Goal: Task Accomplishment & Management: Manage account settings

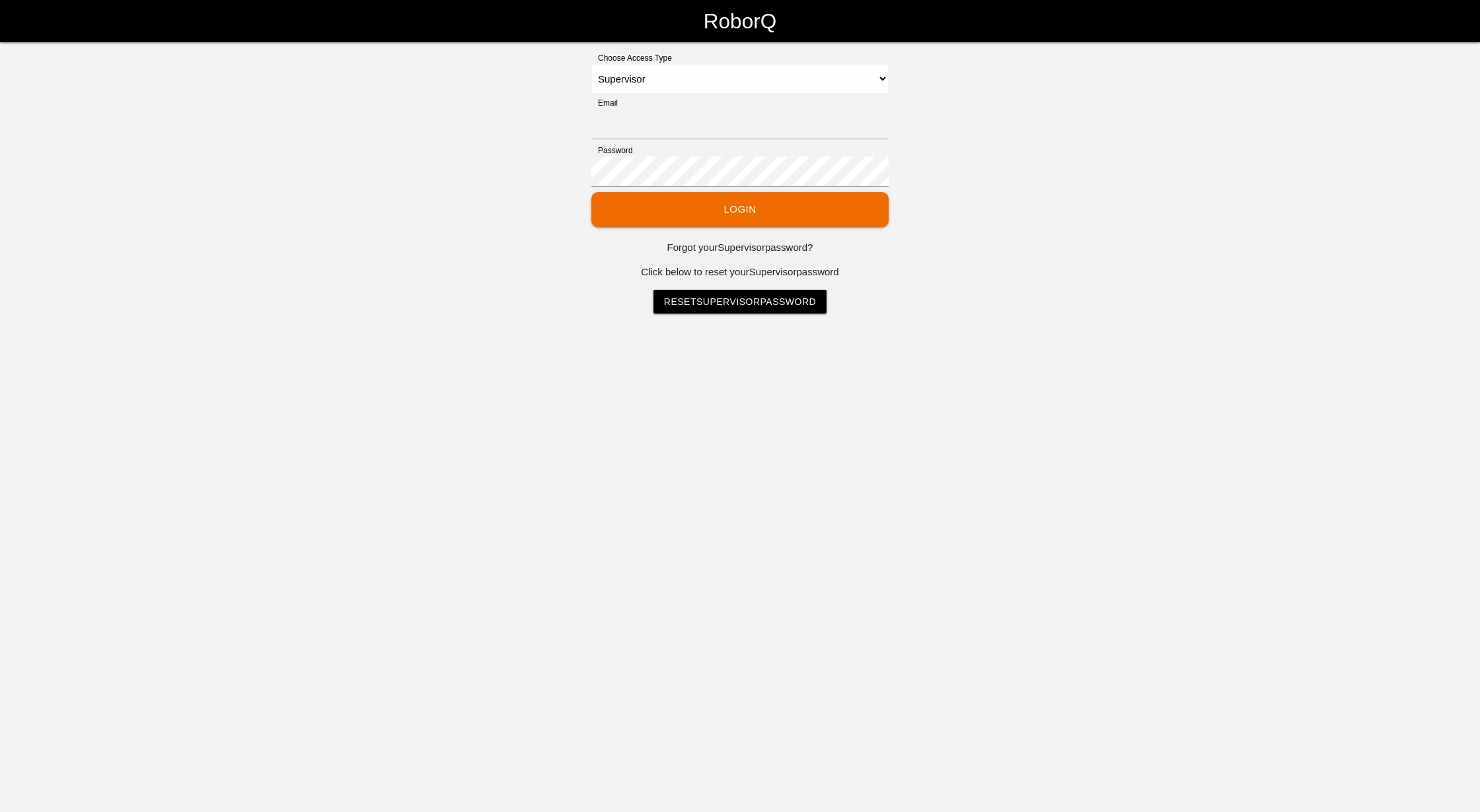
select select "Supervisor"
click at [670, 125] on input "Email" at bounding box center [739, 124] width 297 height 31
type input "[EMAIL_ADDRESS][DOMAIN_NAME]"
click at [383, 129] on div "Choose Access Type Select Access Type Admin Customer Supervisor Worker Email [E…" at bounding box center [740, 182] width 1480 height 261
click at [591, 192] on button "Login" at bounding box center [739, 209] width 297 height 35
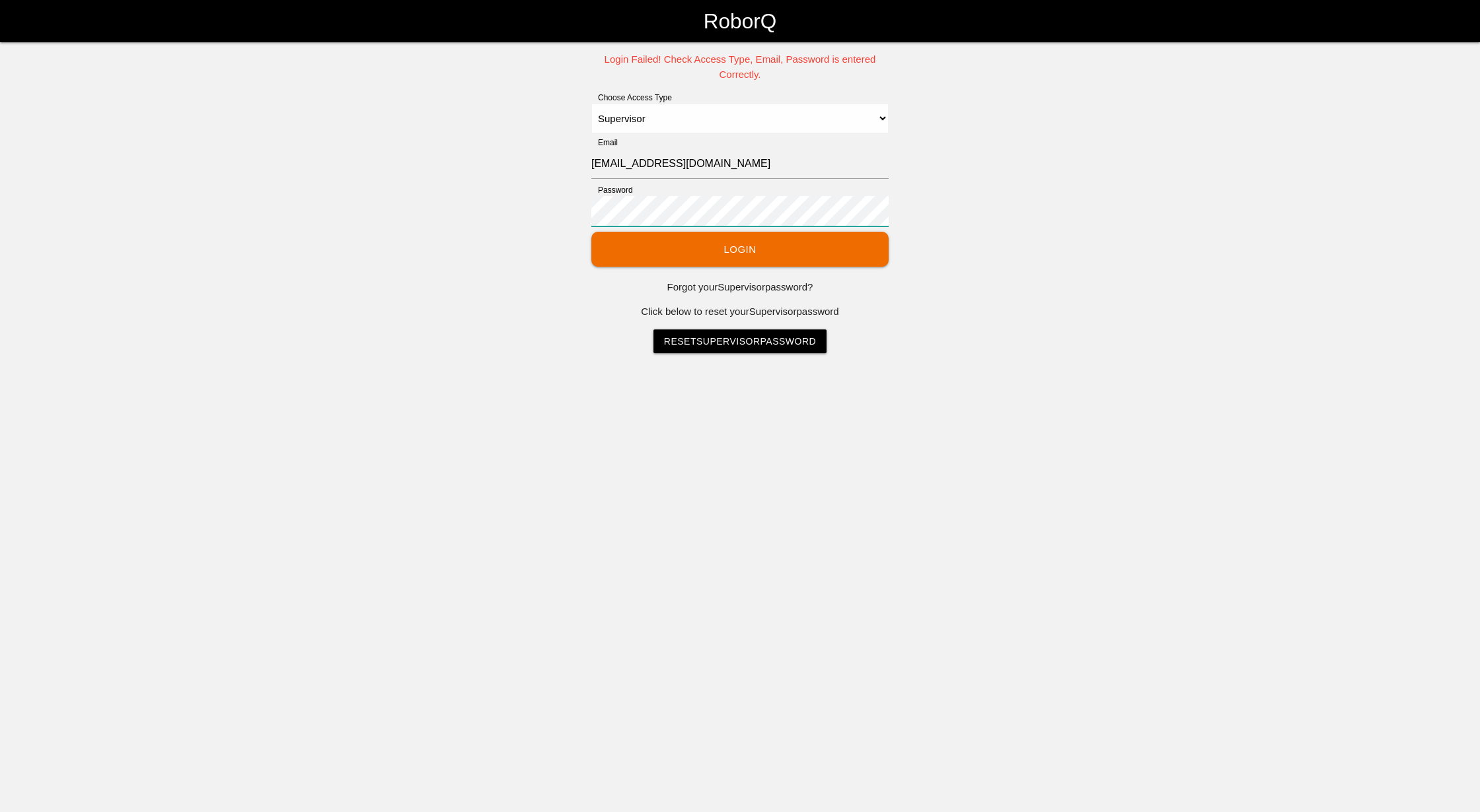
click at [445, 209] on div "Login Failed! Check Access Type, Email, Password is entered Correctly. Choose A…" at bounding box center [740, 203] width 1480 height 301
click at [591, 232] on button "Login" at bounding box center [739, 249] width 297 height 35
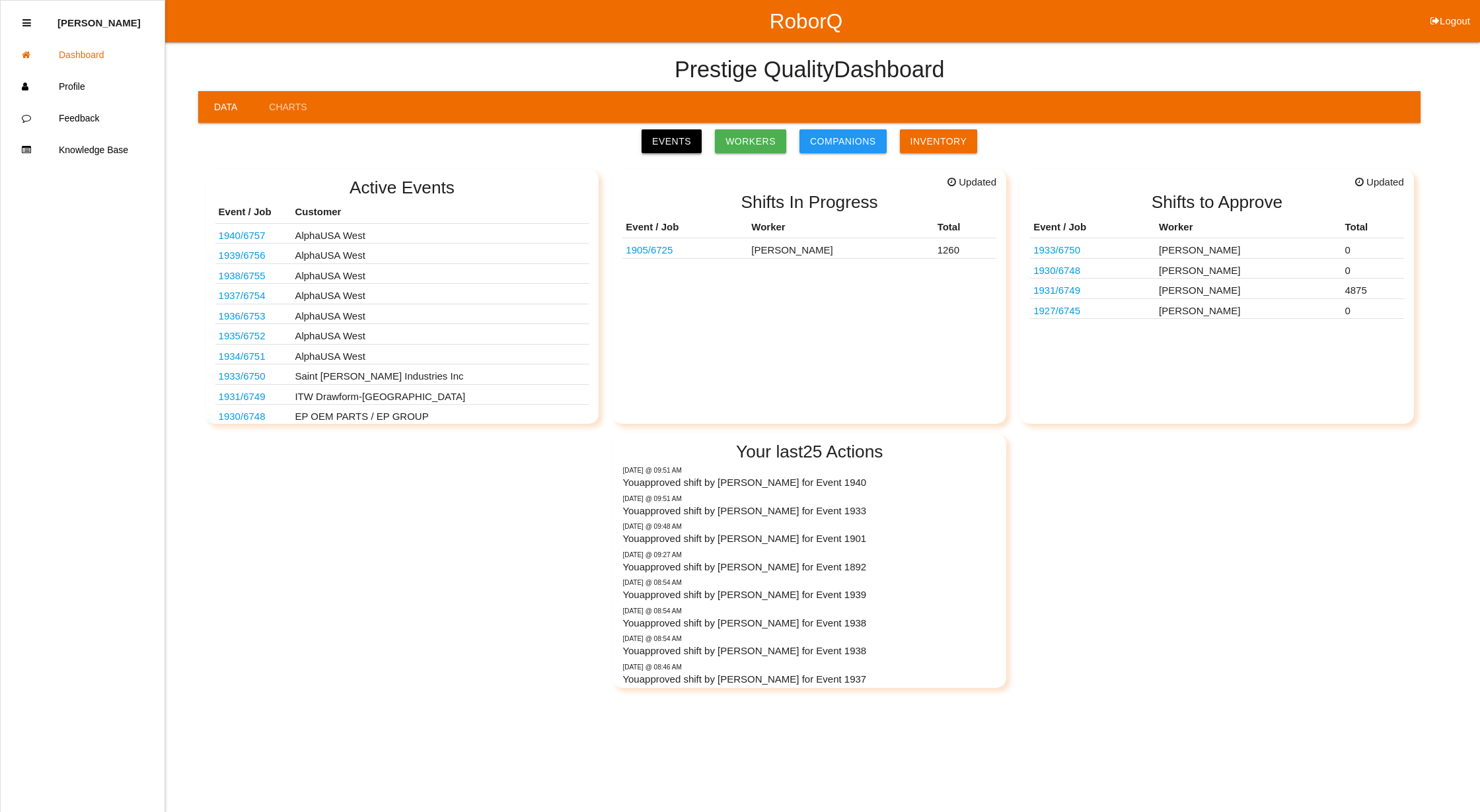
click at [667, 136] on link "Events" at bounding box center [671, 141] width 60 height 24
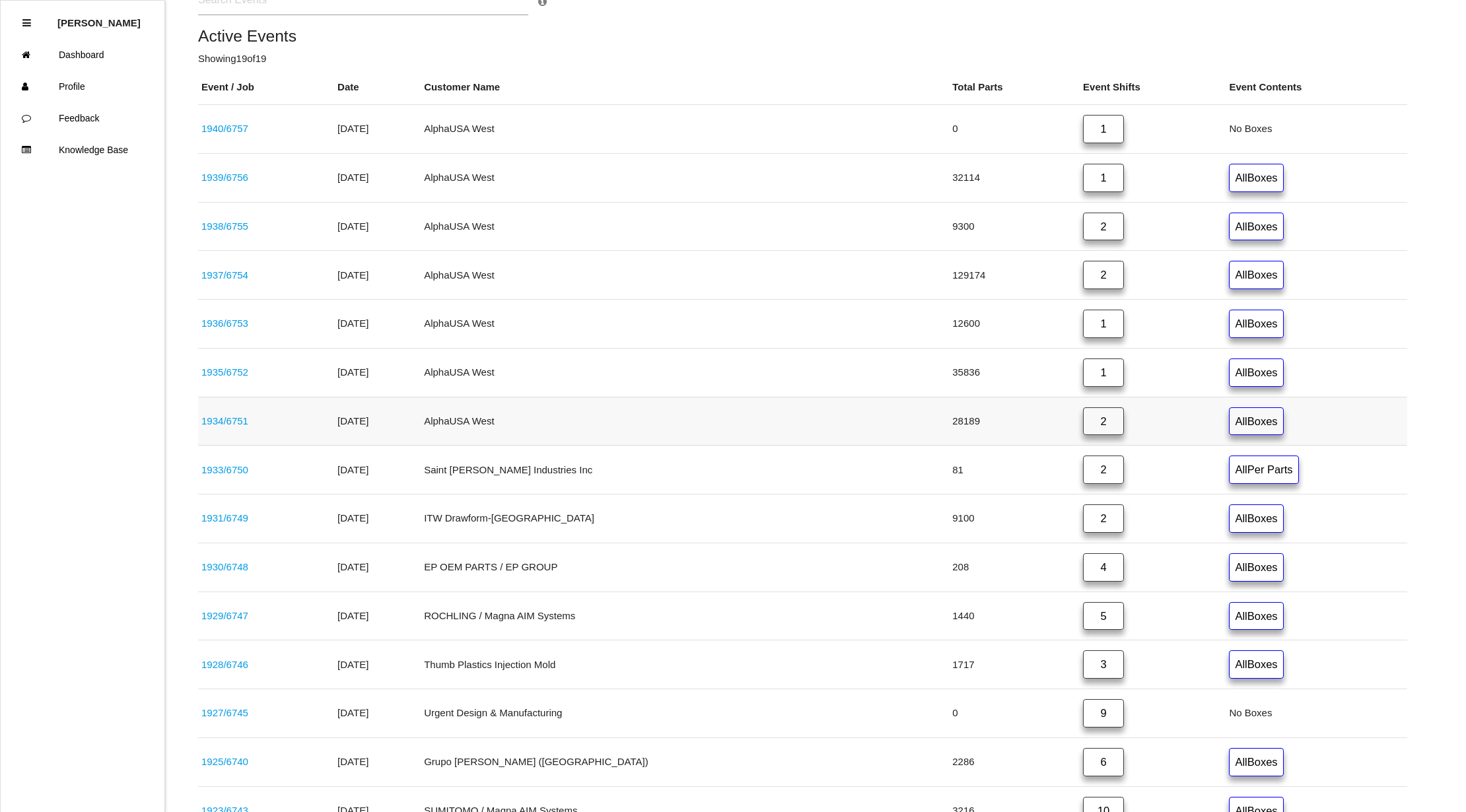
scroll to position [264, 0]
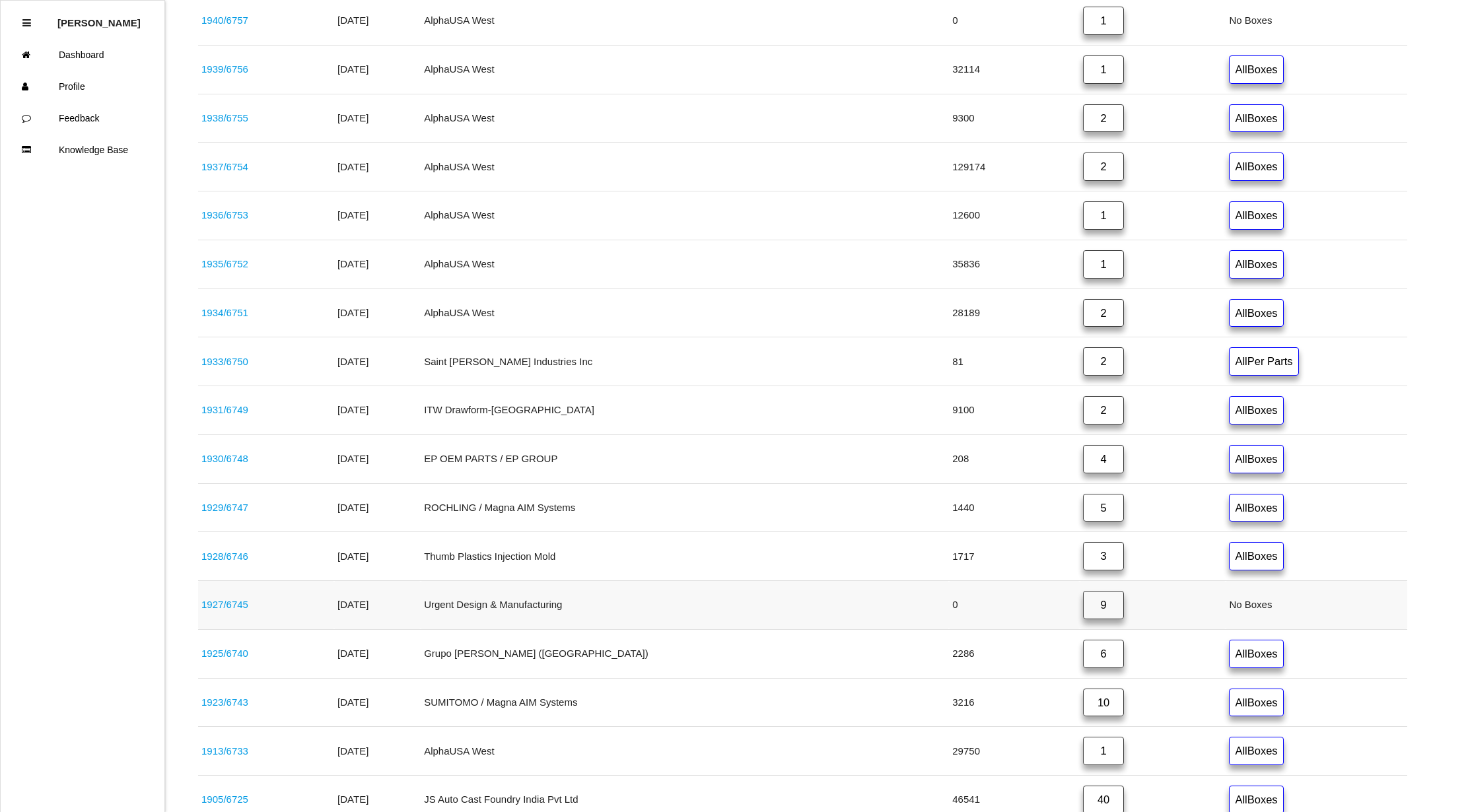
click at [1083, 608] on link "9" at bounding box center [1103, 604] width 41 height 28
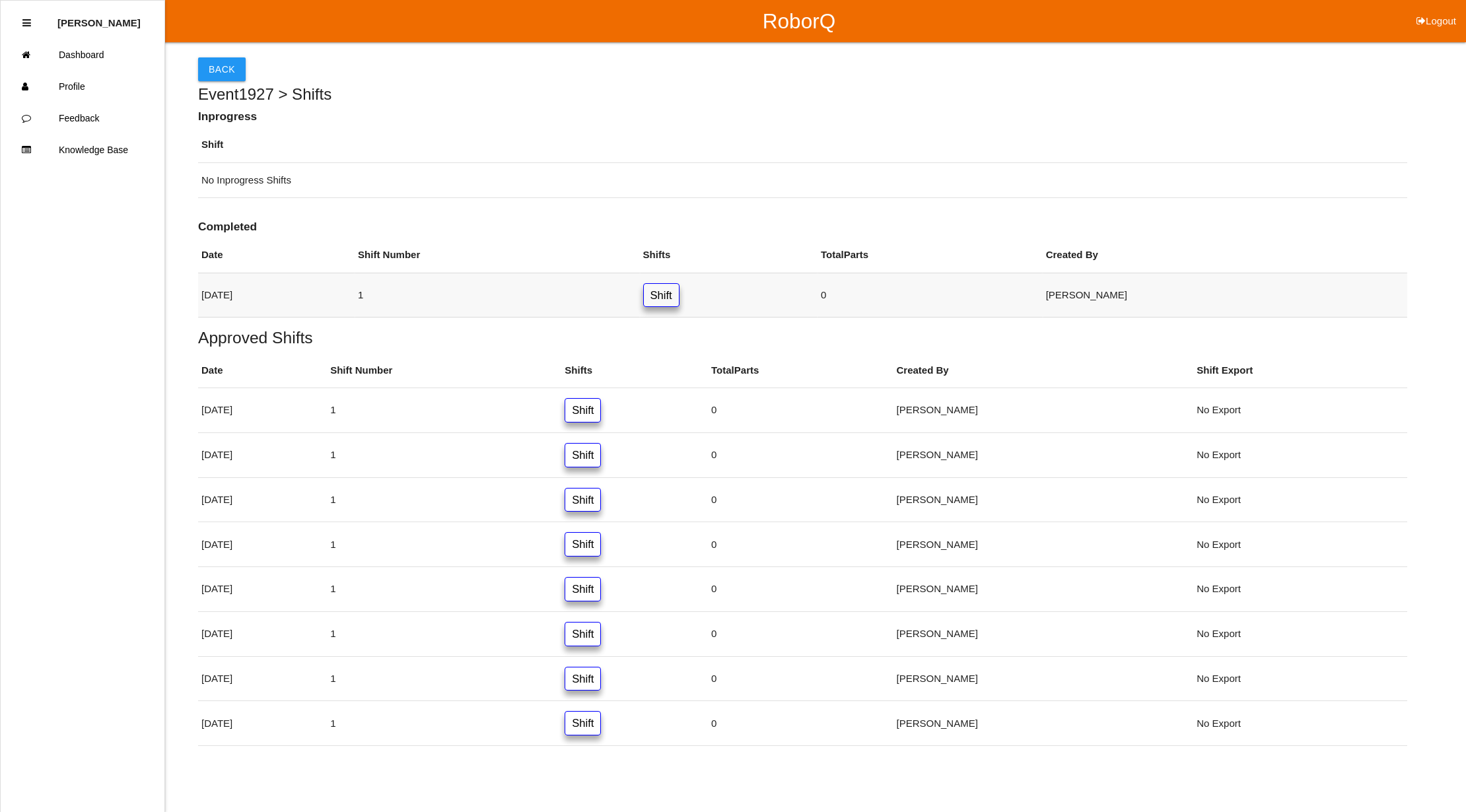
click at [679, 297] on link "Shift" at bounding box center [661, 295] width 37 height 25
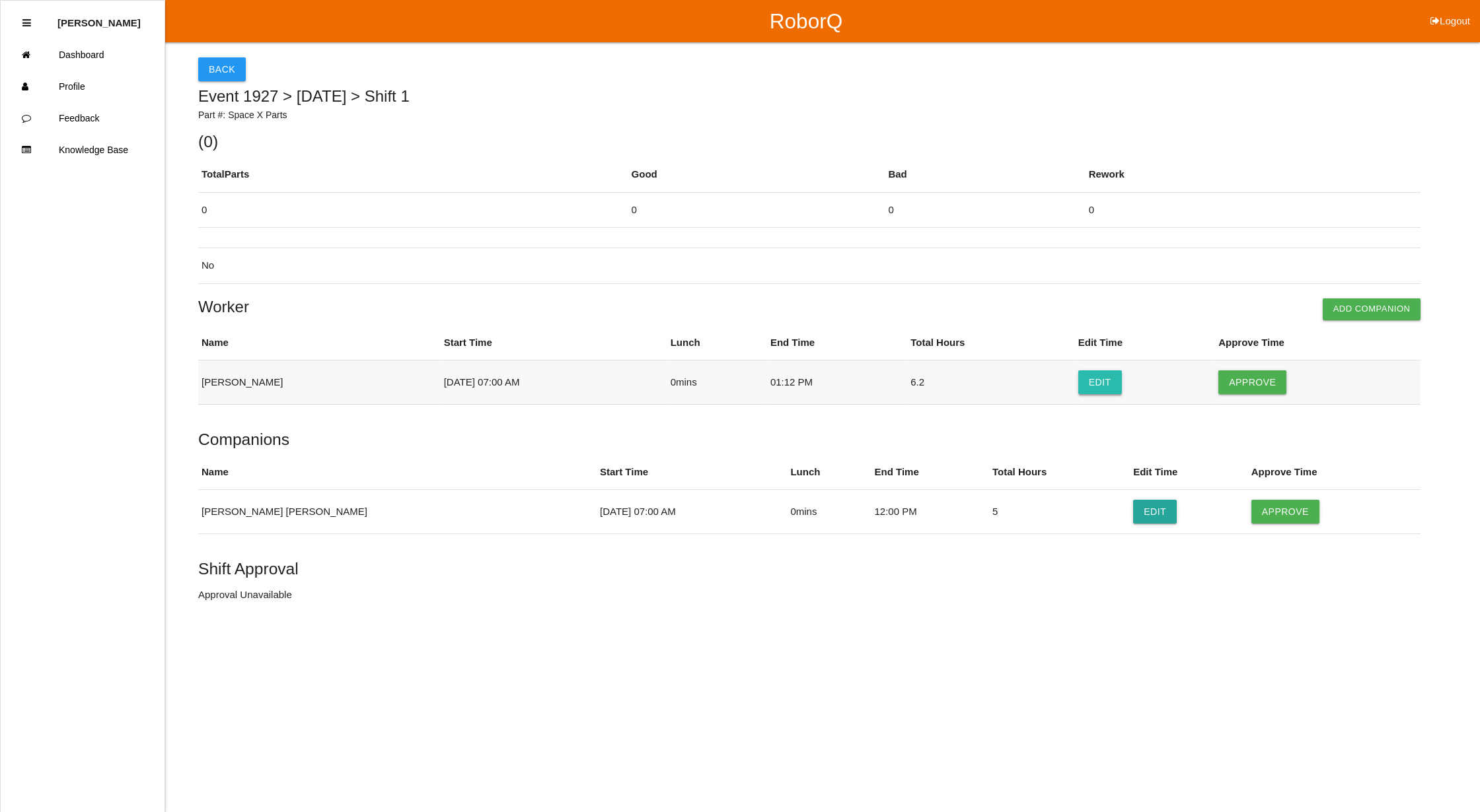
click at [1083, 379] on button "Edit" at bounding box center [1099, 382] width 43 height 24
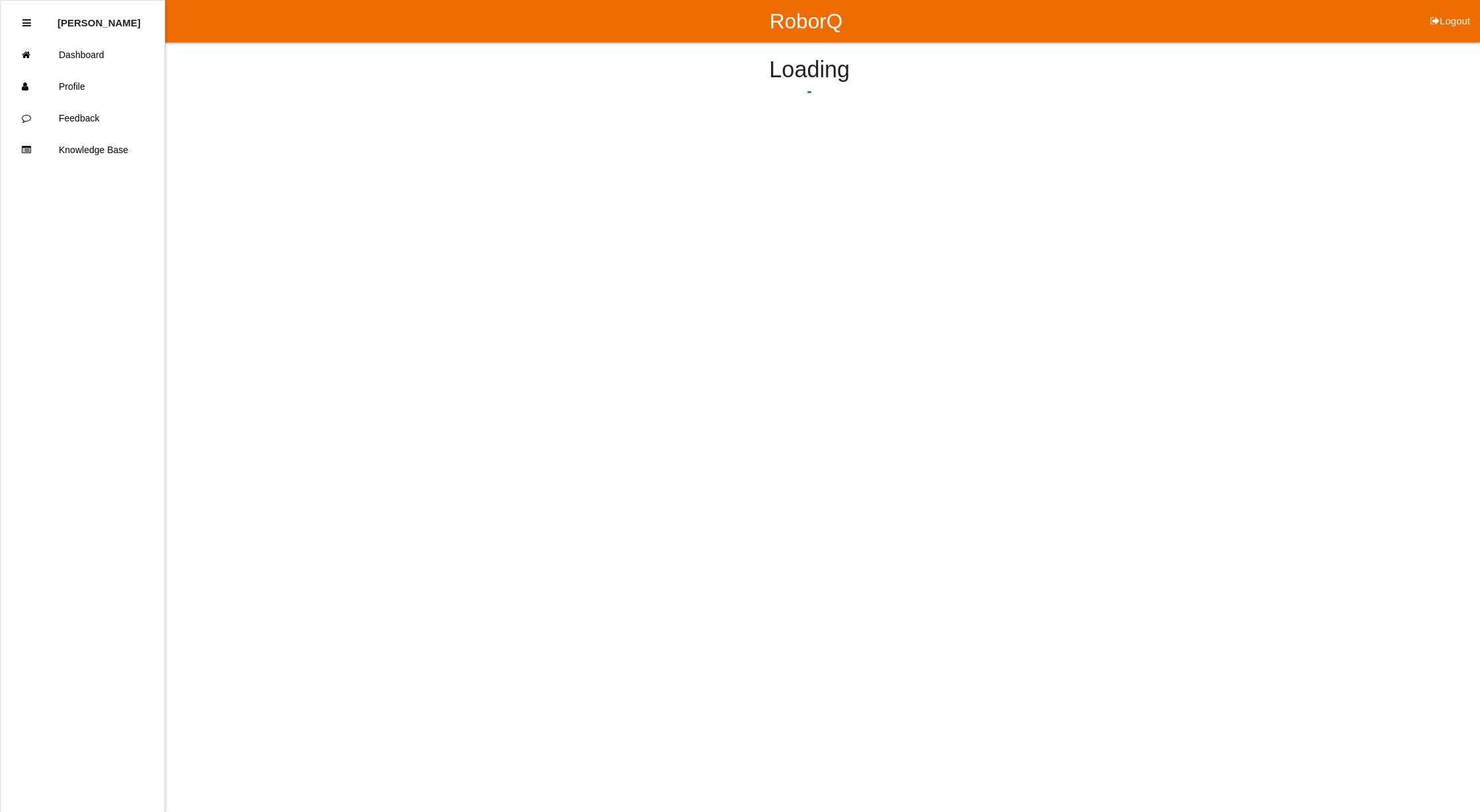
select select "7"
select select "12"
select select "2"
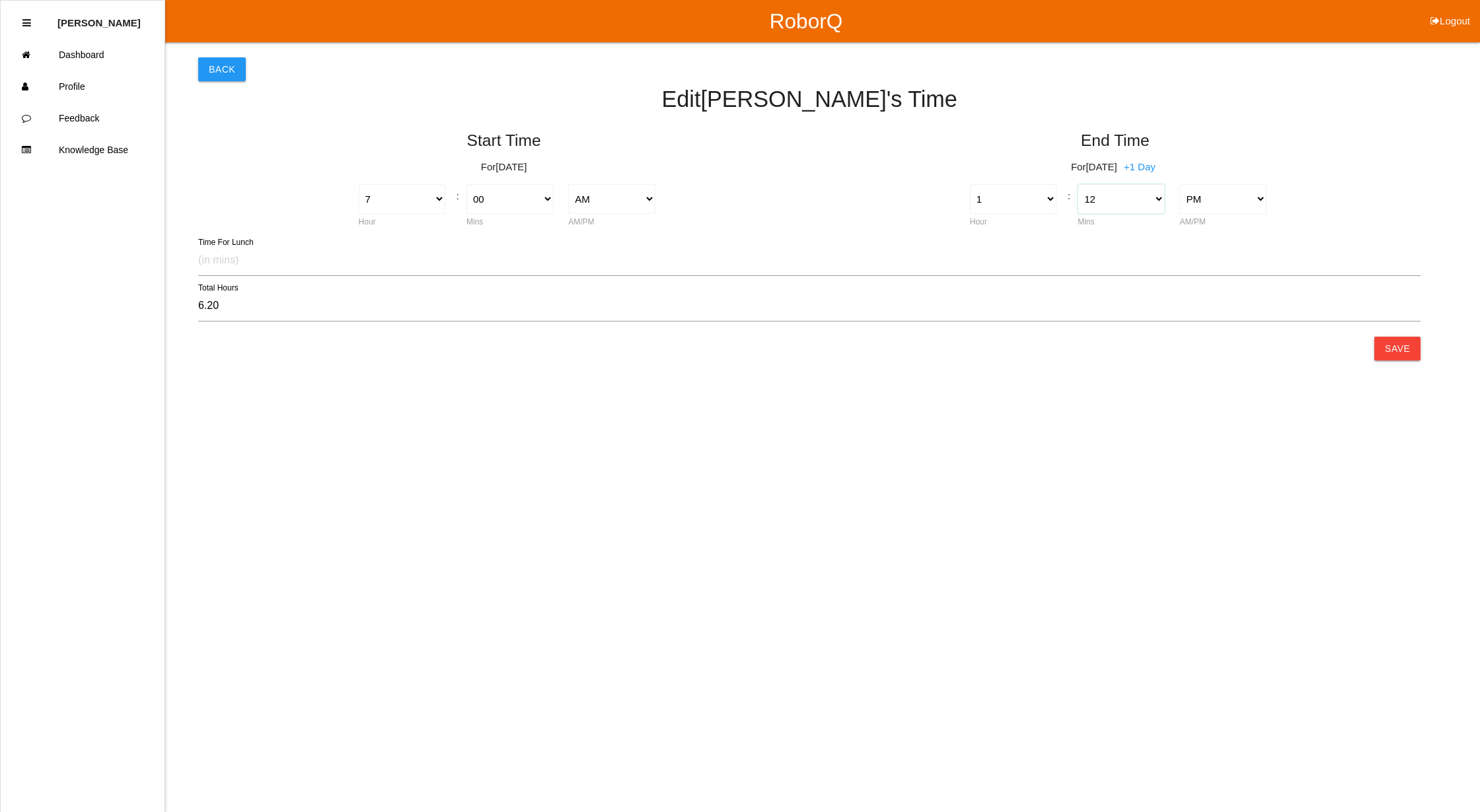
click at [1156, 202] on select "00 01 02 03 04 05 06 07 08 09 10 11 12 13 14 15 16 17 18 19 20 21 22 23 24 25 2…" at bounding box center [1121, 198] width 87 height 30
select select "0"
click at [1077, 184] on select "00 01 02 03 04 05 06 07 08 09 10 11 12 13 14 15 16 17 18 19 20 21 22 23 24 25 2…" at bounding box center [1121, 198] width 87 height 30
type input "6.00"
click at [1404, 354] on button "Save" at bounding box center [1397, 349] width 46 height 24
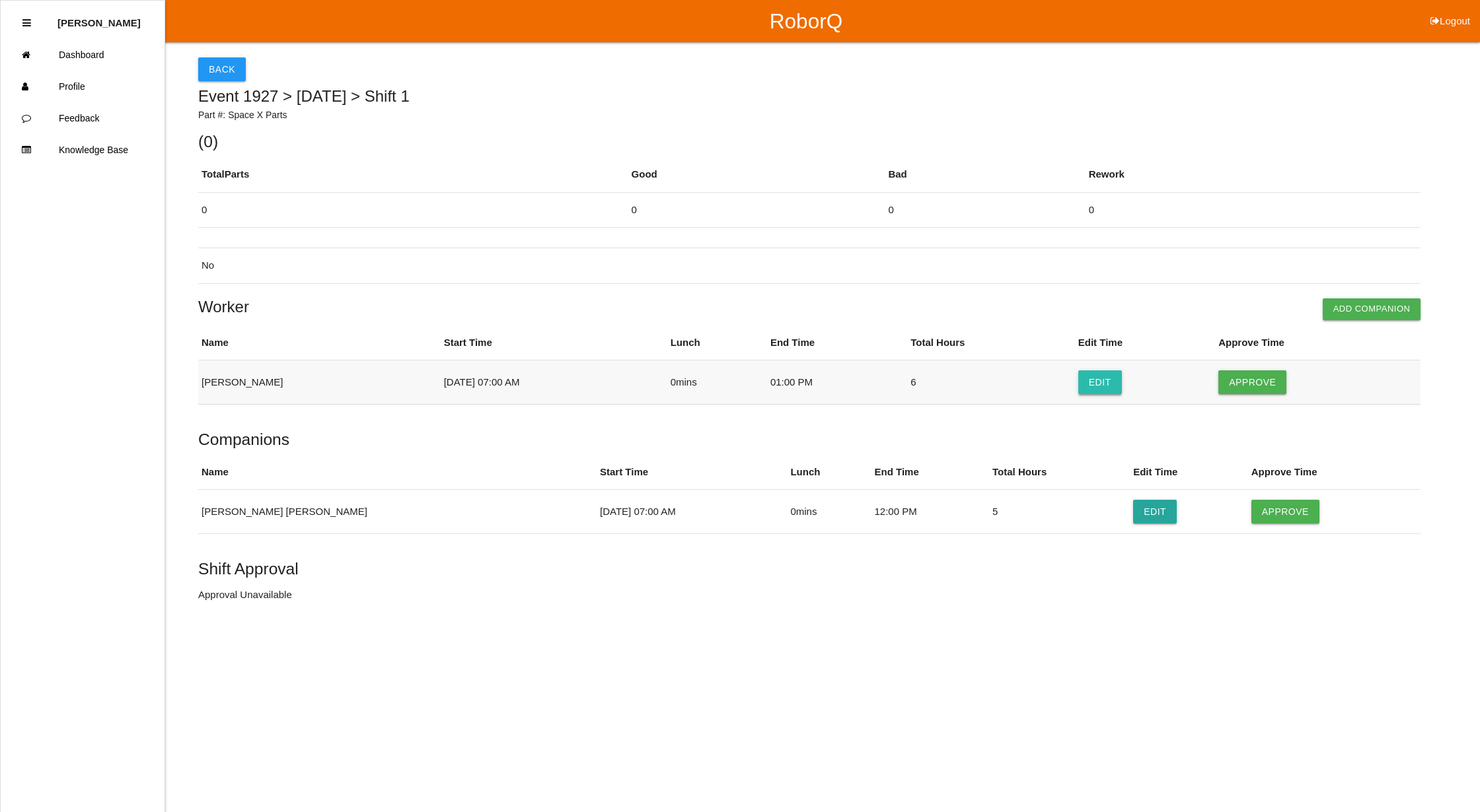
click at [1078, 373] on button "Edit" at bounding box center [1099, 382] width 43 height 24
select select "7"
select select "2"
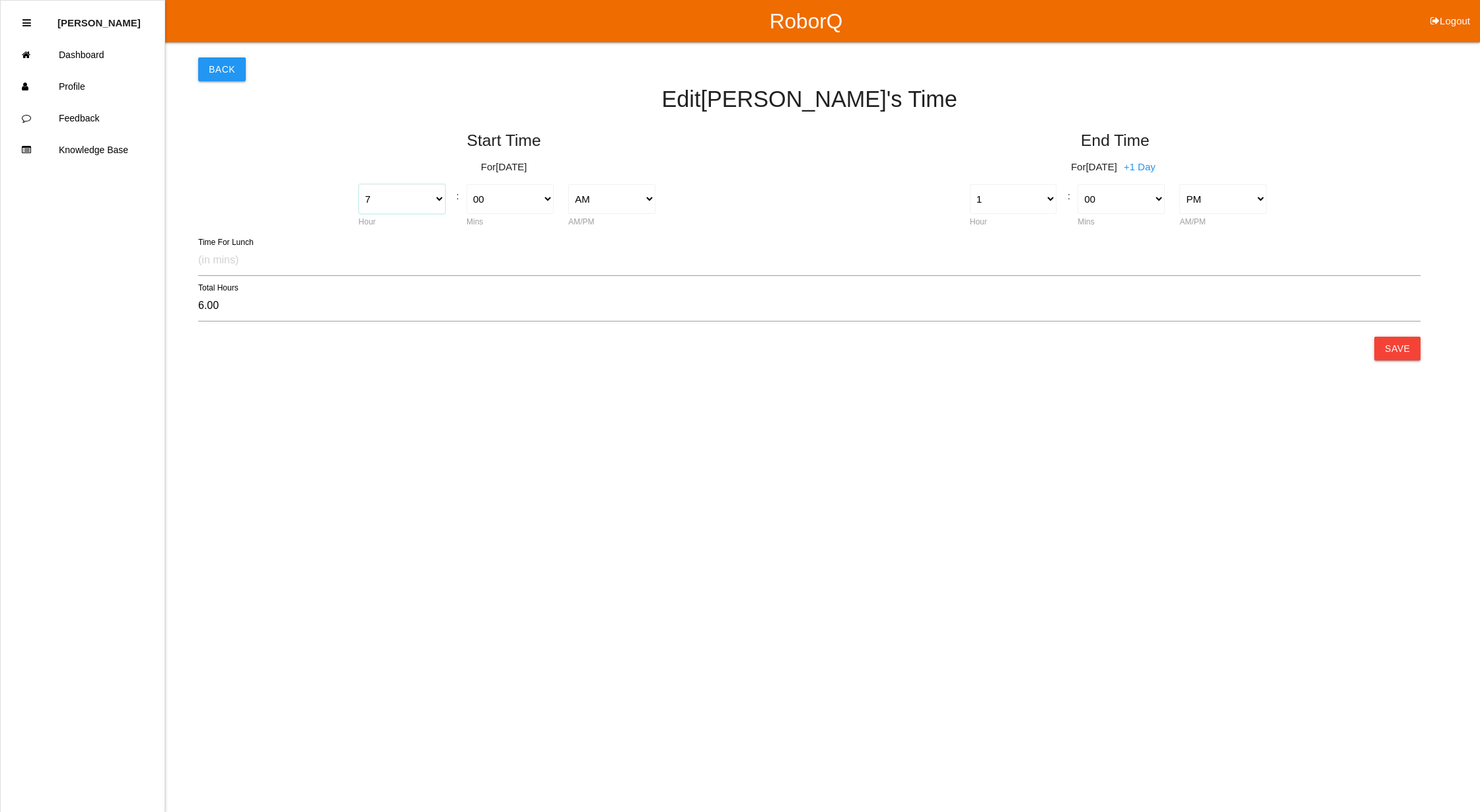
click at [440, 198] on select "1 2 3 4 5 6 7 8 9 10 11 12" at bounding box center [402, 198] width 87 height 30
select select "6"
click at [359, 184] on select "1 2 3 4 5 6 7 8 9 10 11 12" at bounding box center [402, 198] width 87 height 30
type input "7.00"
click at [1404, 347] on button "Save" at bounding box center [1397, 349] width 46 height 24
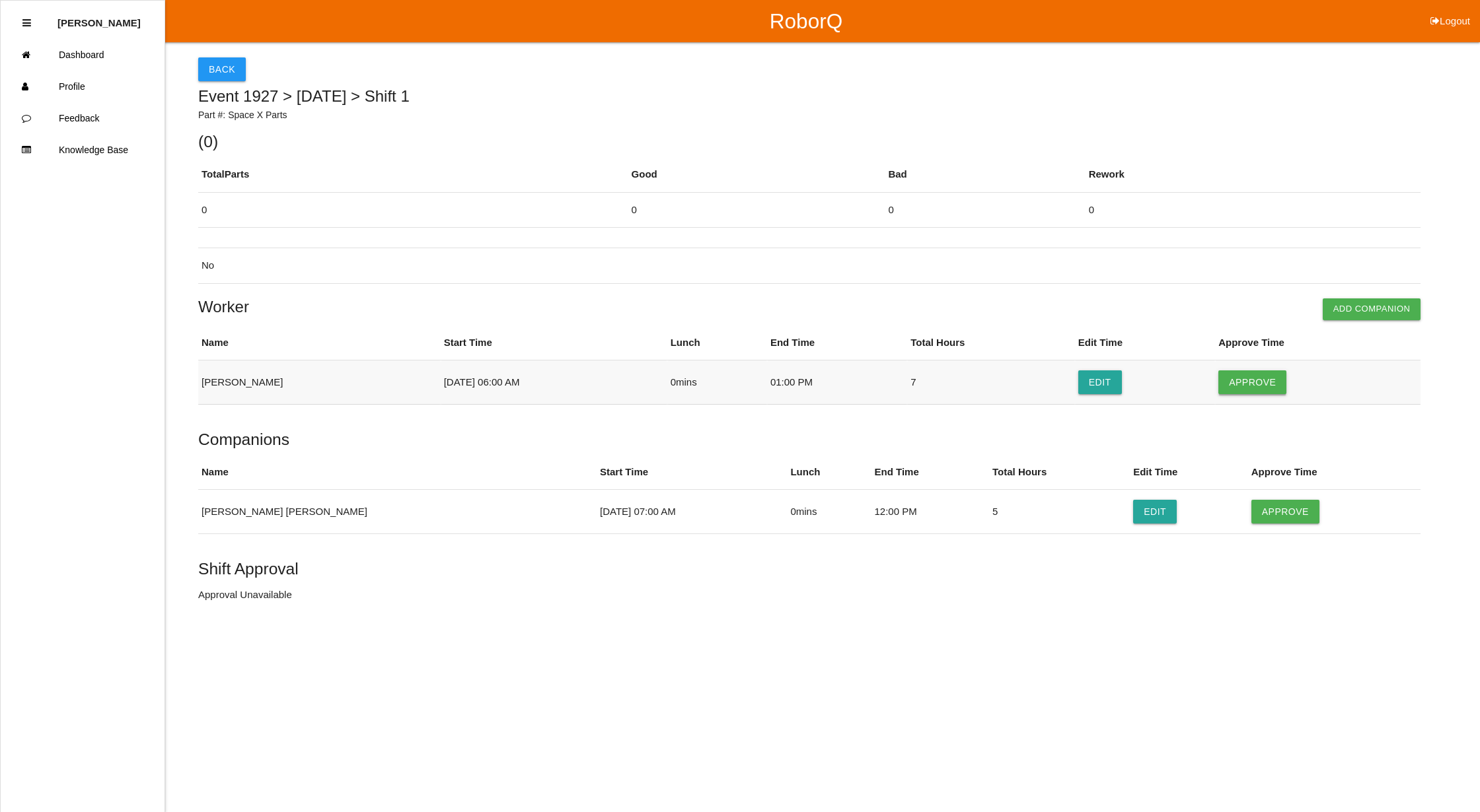
click at [1248, 378] on button "Approve" at bounding box center [1253, 382] width 68 height 24
click at [1259, 511] on button "Approve" at bounding box center [1285, 512] width 68 height 24
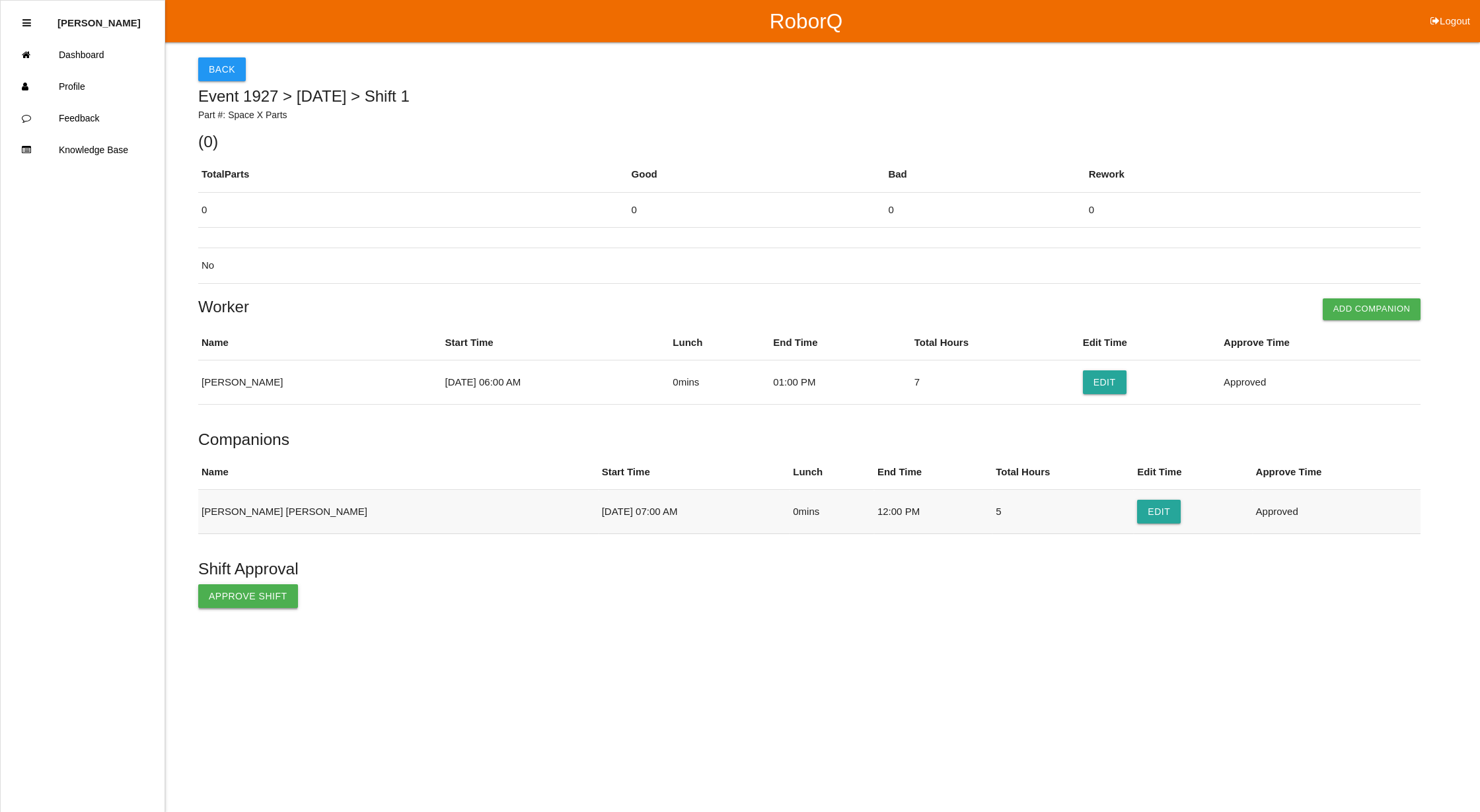
click at [222, 592] on button "Approve Shift" at bounding box center [248, 597] width 100 height 24
click at [232, 71] on button "Back" at bounding box center [222, 69] width 48 height 24
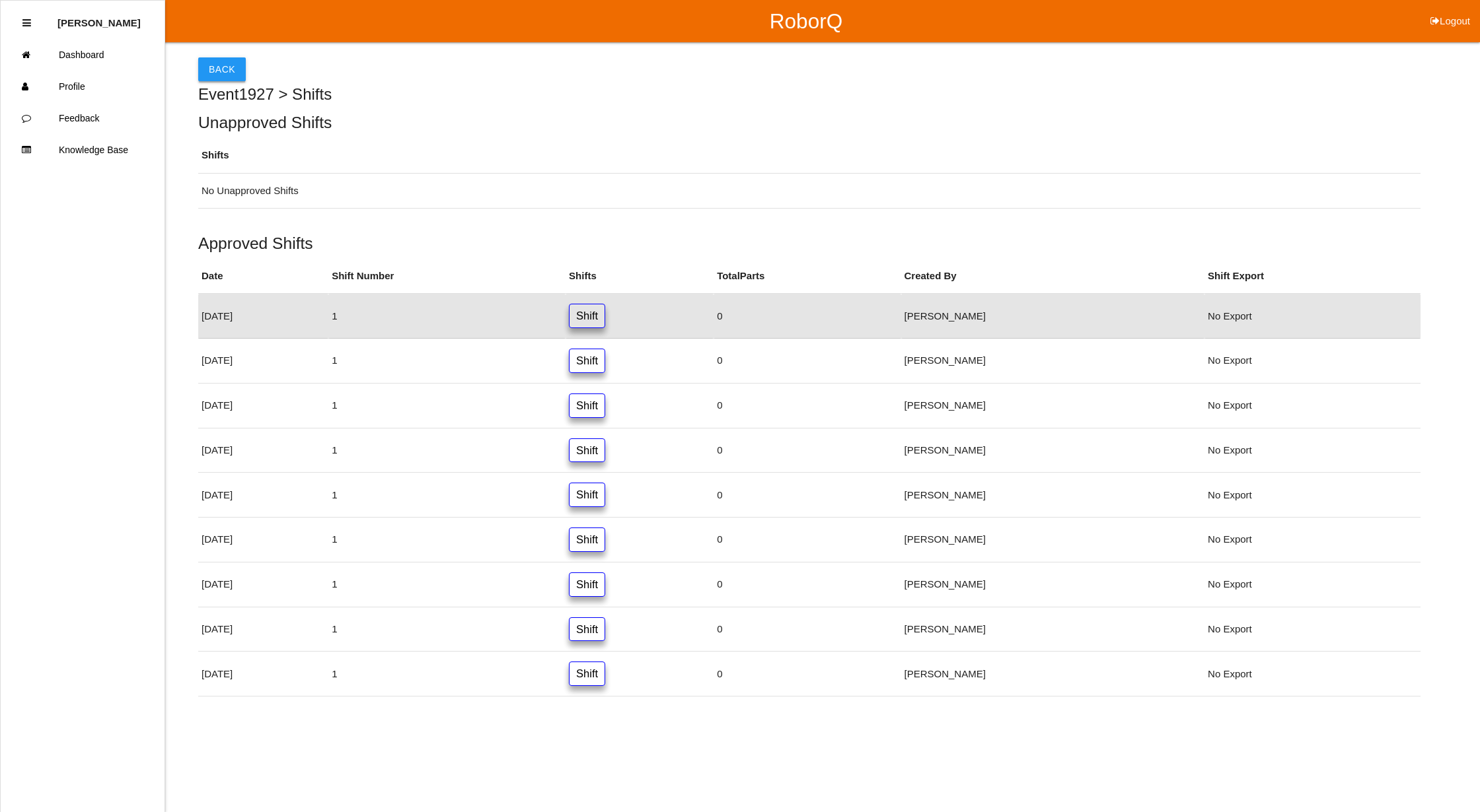
click at [214, 62] on button "Back" at bounding box center [222, 69] width 48 height 24
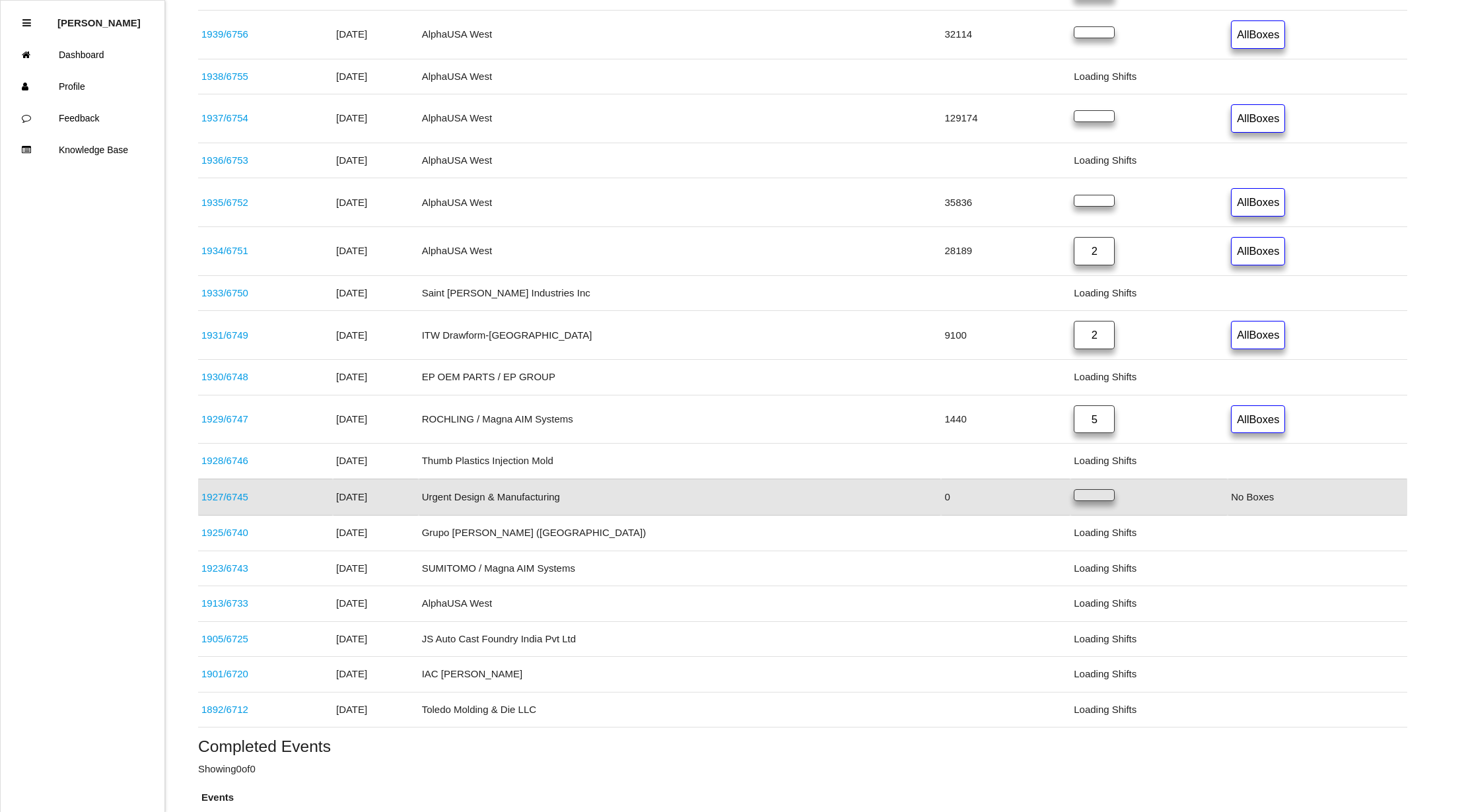
scroll to position [320, 0]
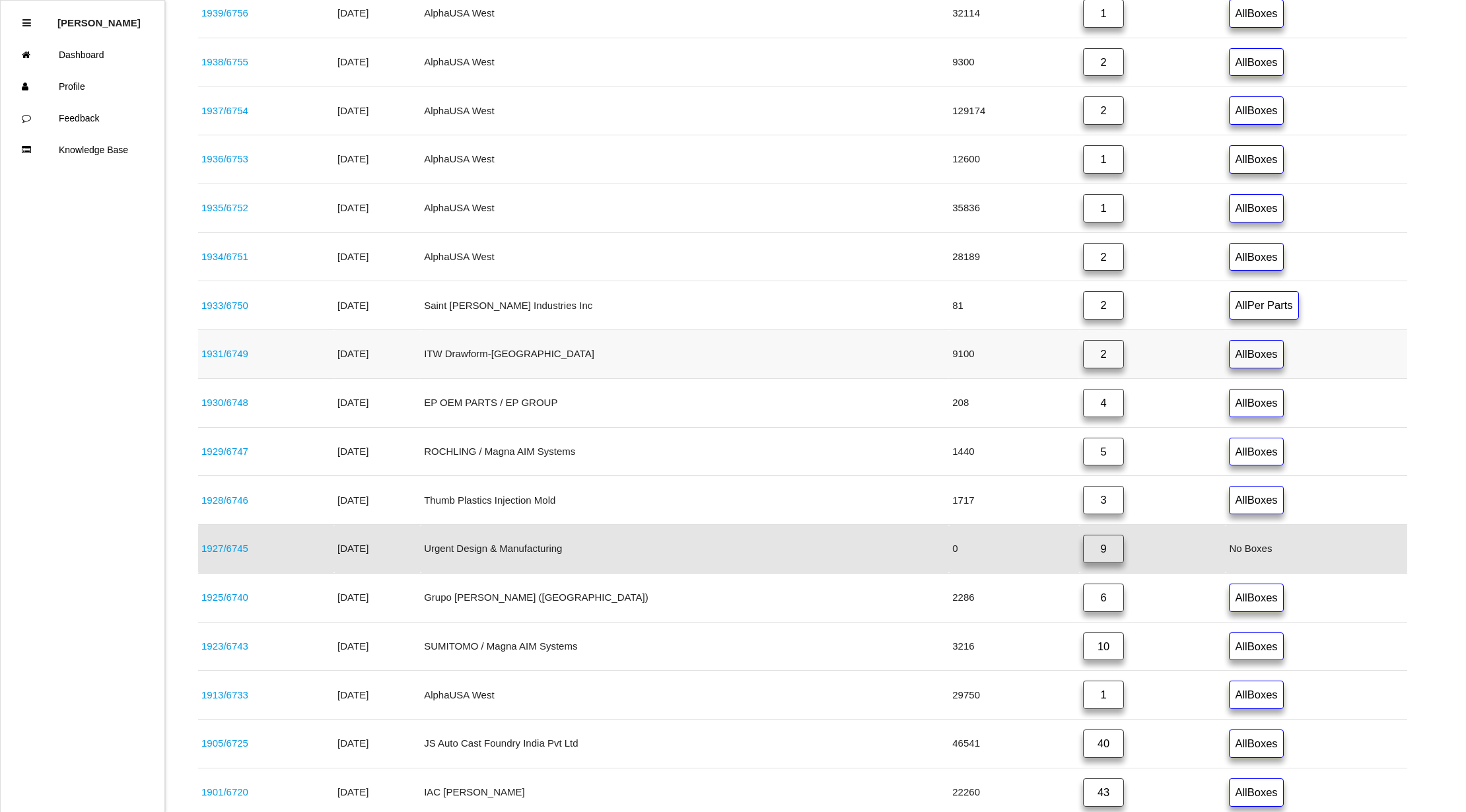
click at [1083, 361] on link "2" at bounding box center [1103, 354] width 41 height 28
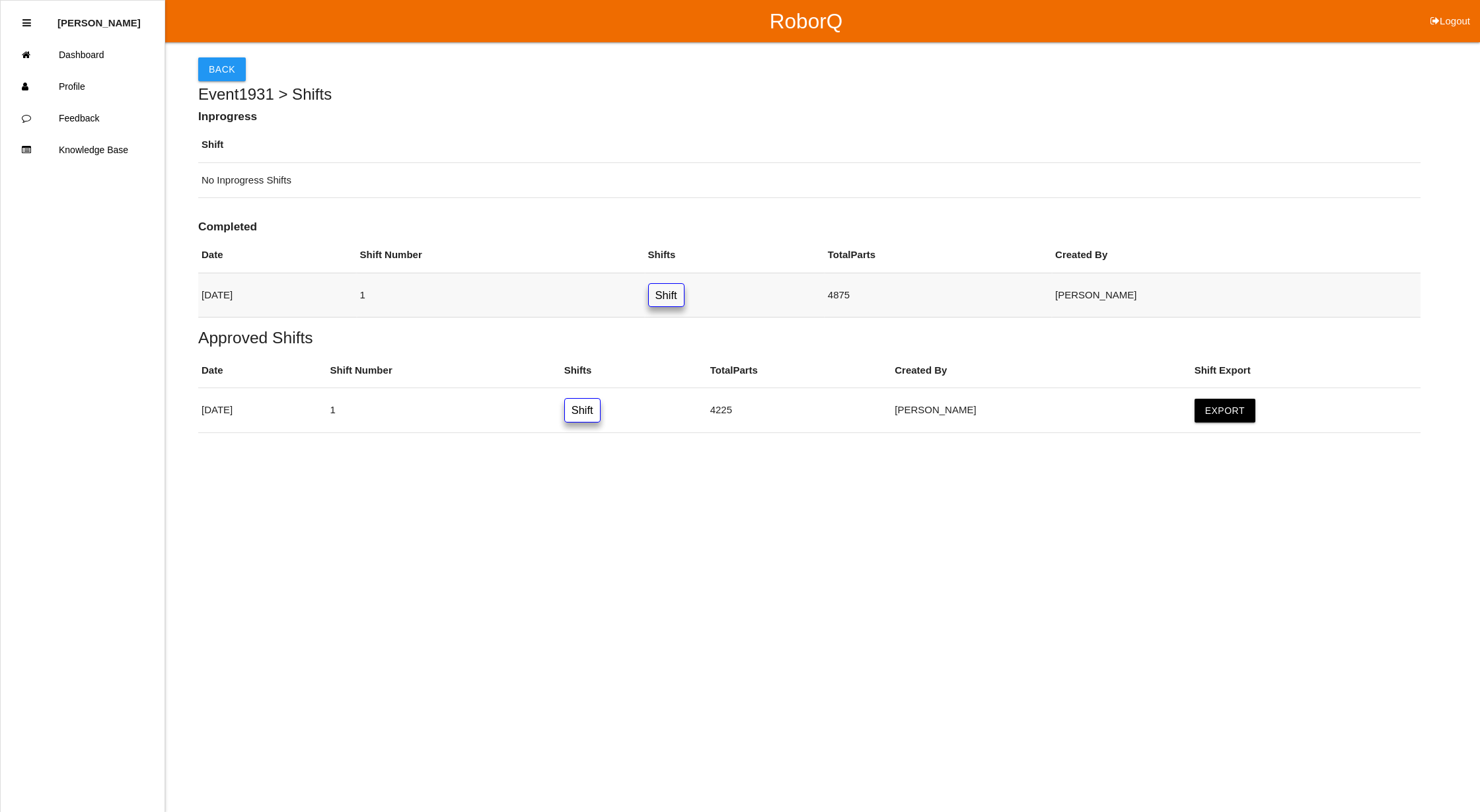
click at [685, 299] on link "Shift" at bounding box center [666, 295] width 37 height 25
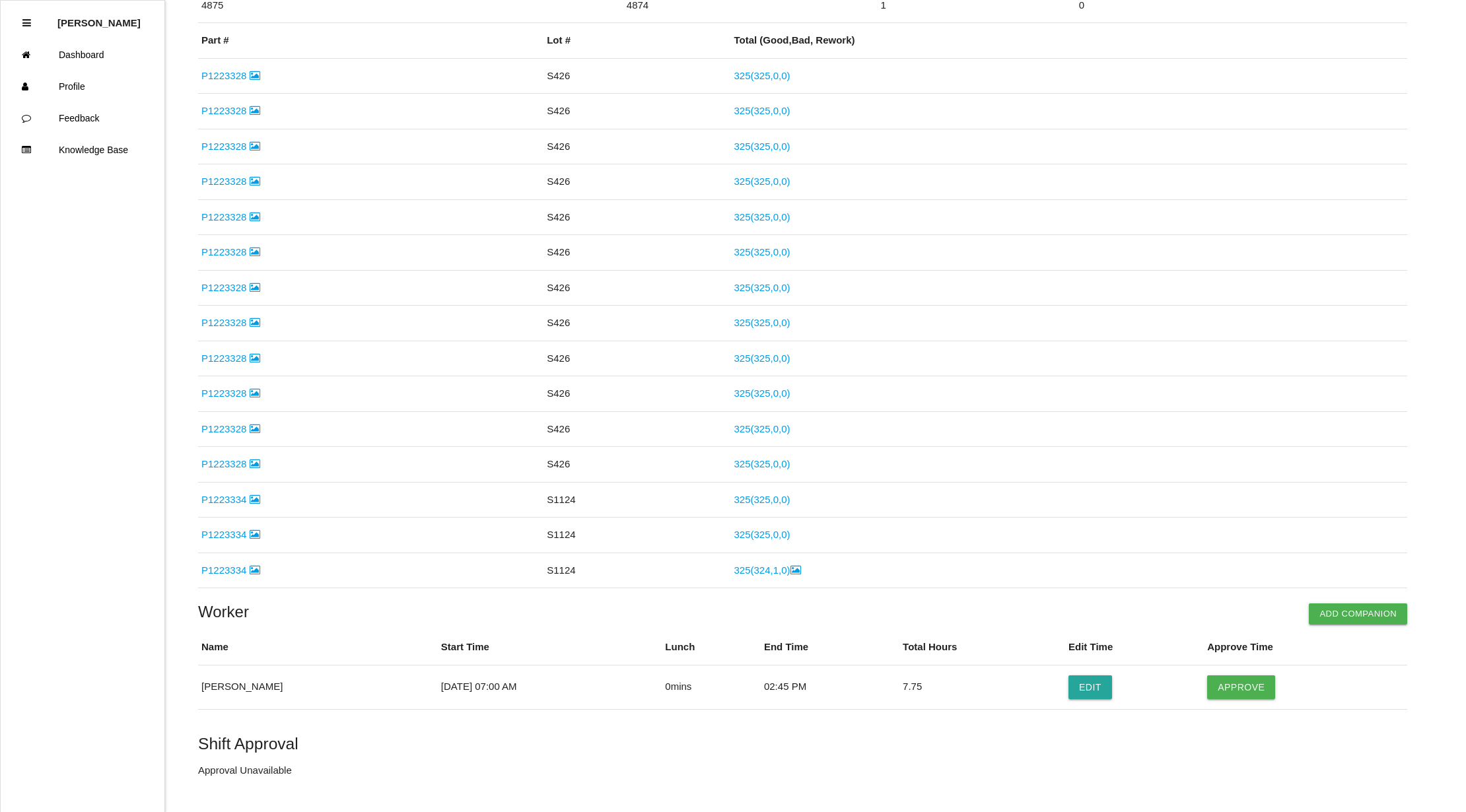
scroll to position [240, 0]
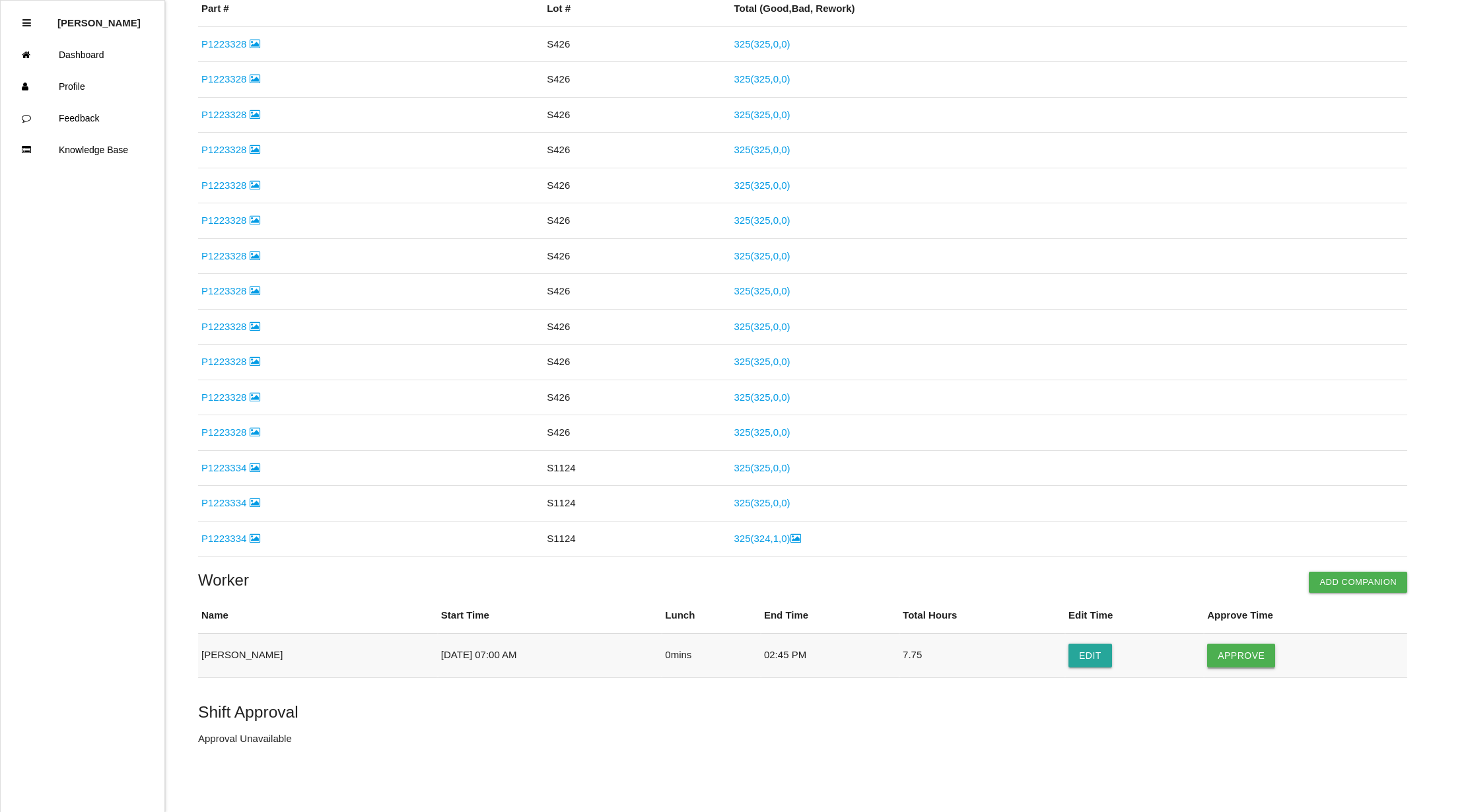
click at [1242, 645] on button "Approve" at bounding box center [1241, 655] width 68 height 24
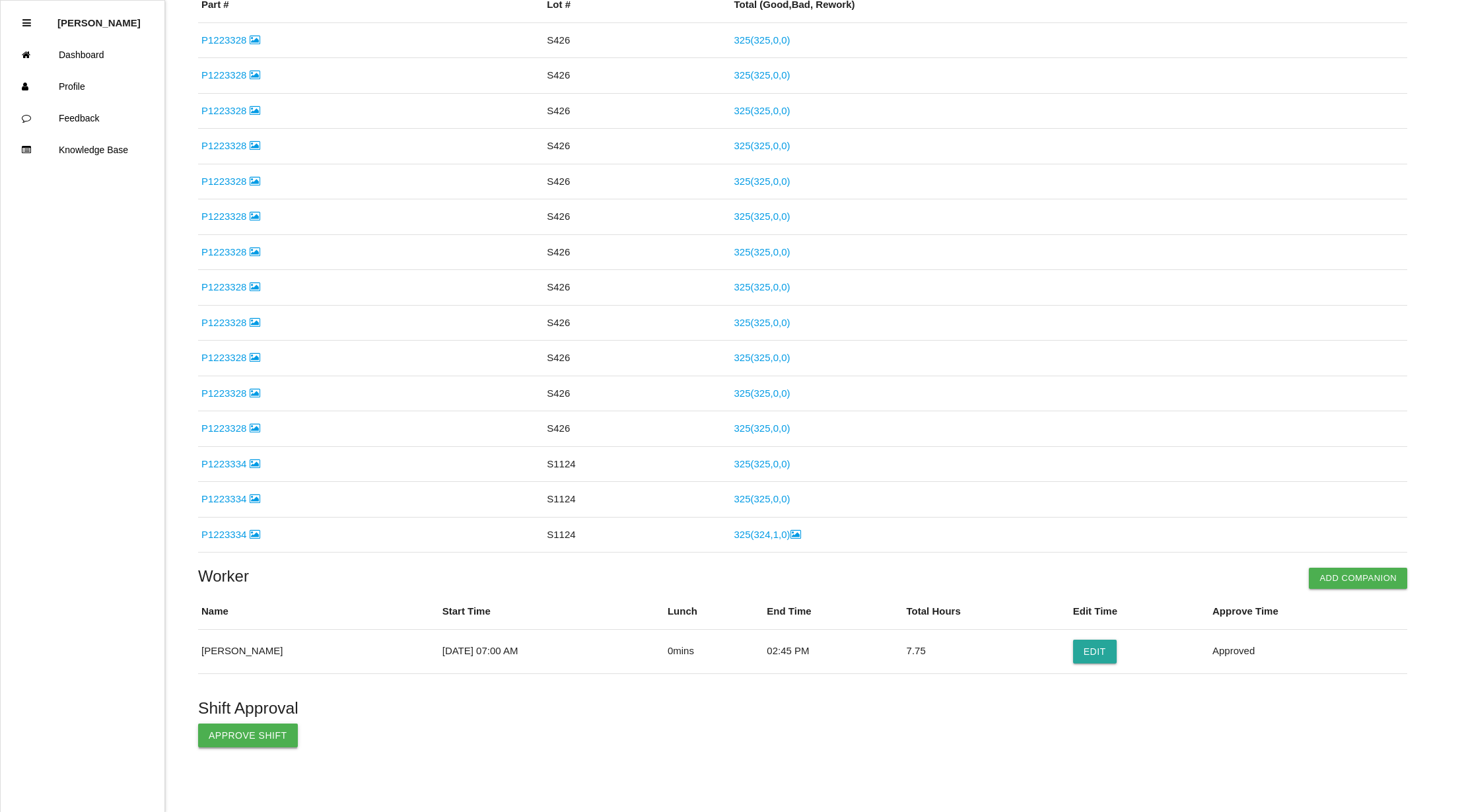
click at [255, 742] on button "Approve Shift" at bounding box center [248, 735] width 100 height 24
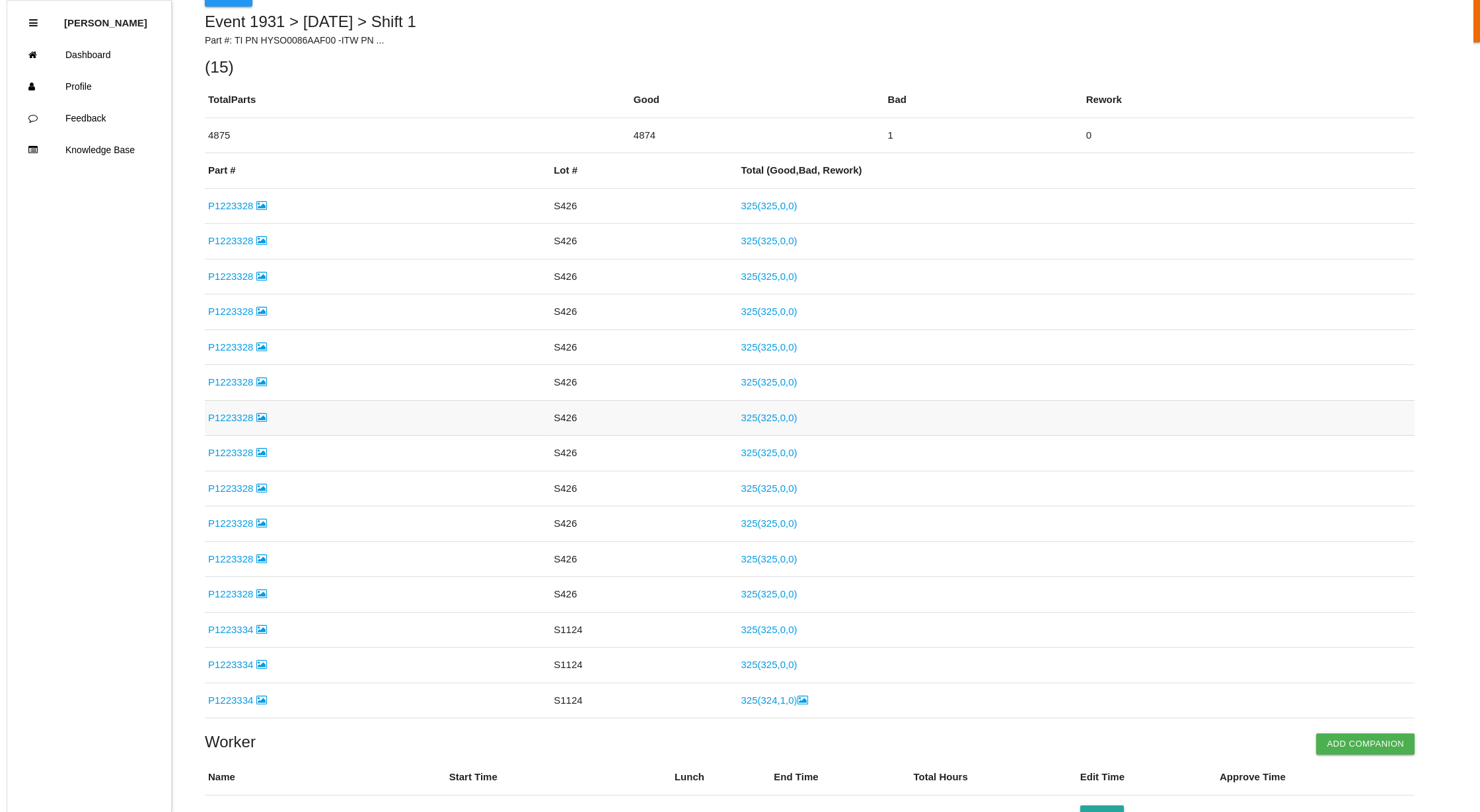
scroll to position [0, 0]
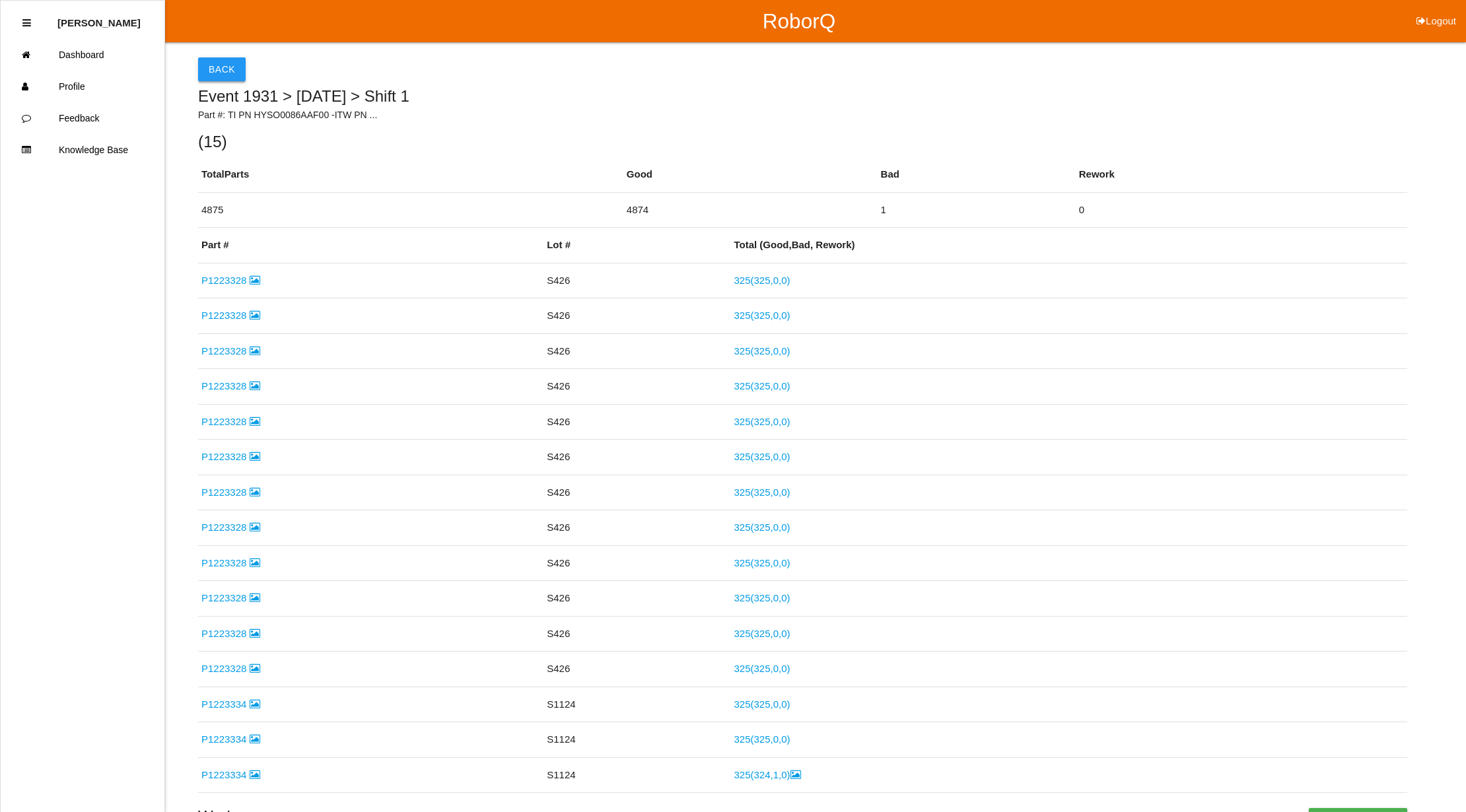
click at [220, 69] on button "Back" at bounding box center [222, 69] width 48 height 24
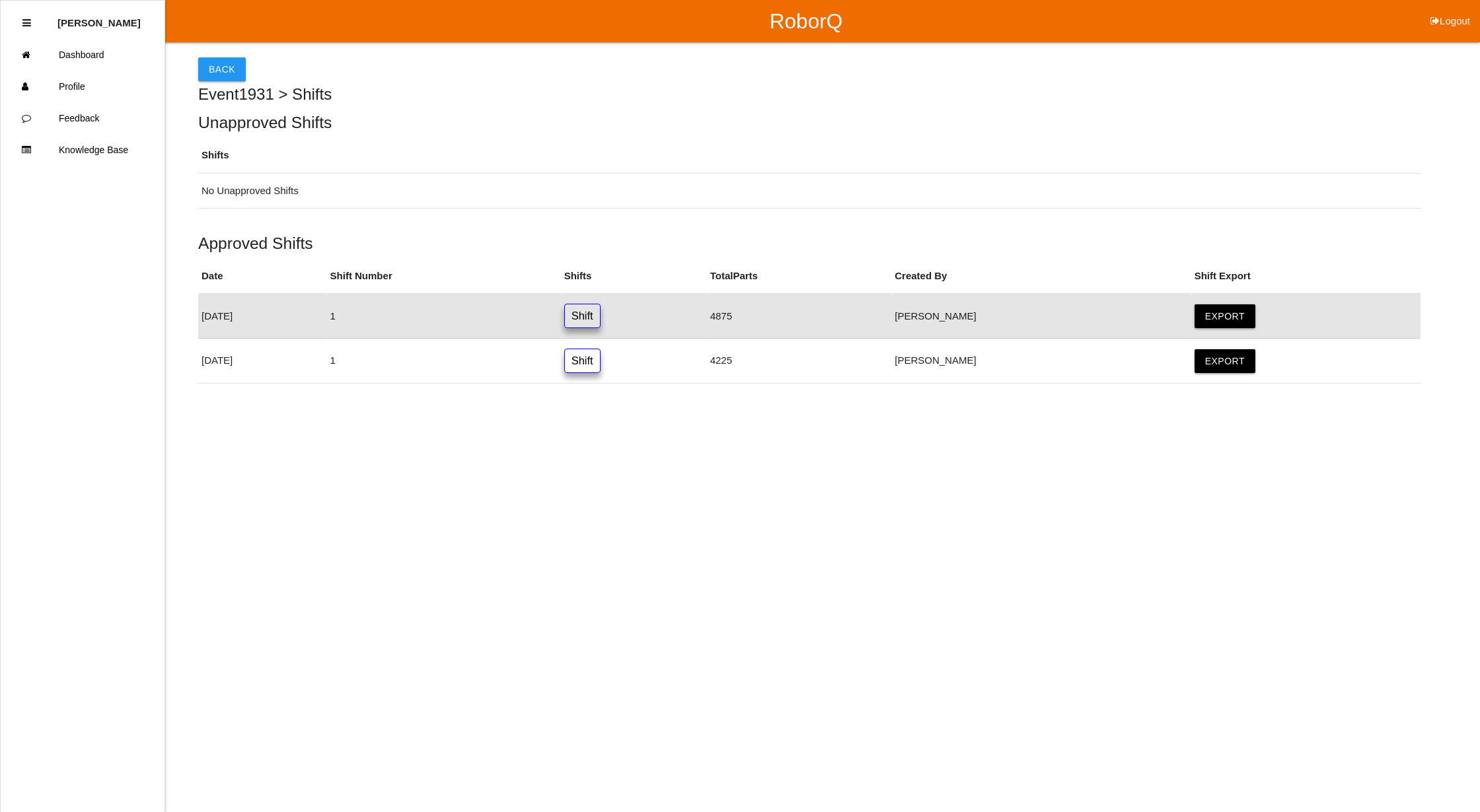
click at [204, 74] on button "Back" at bounding box center [222, 69] width 48 height 24
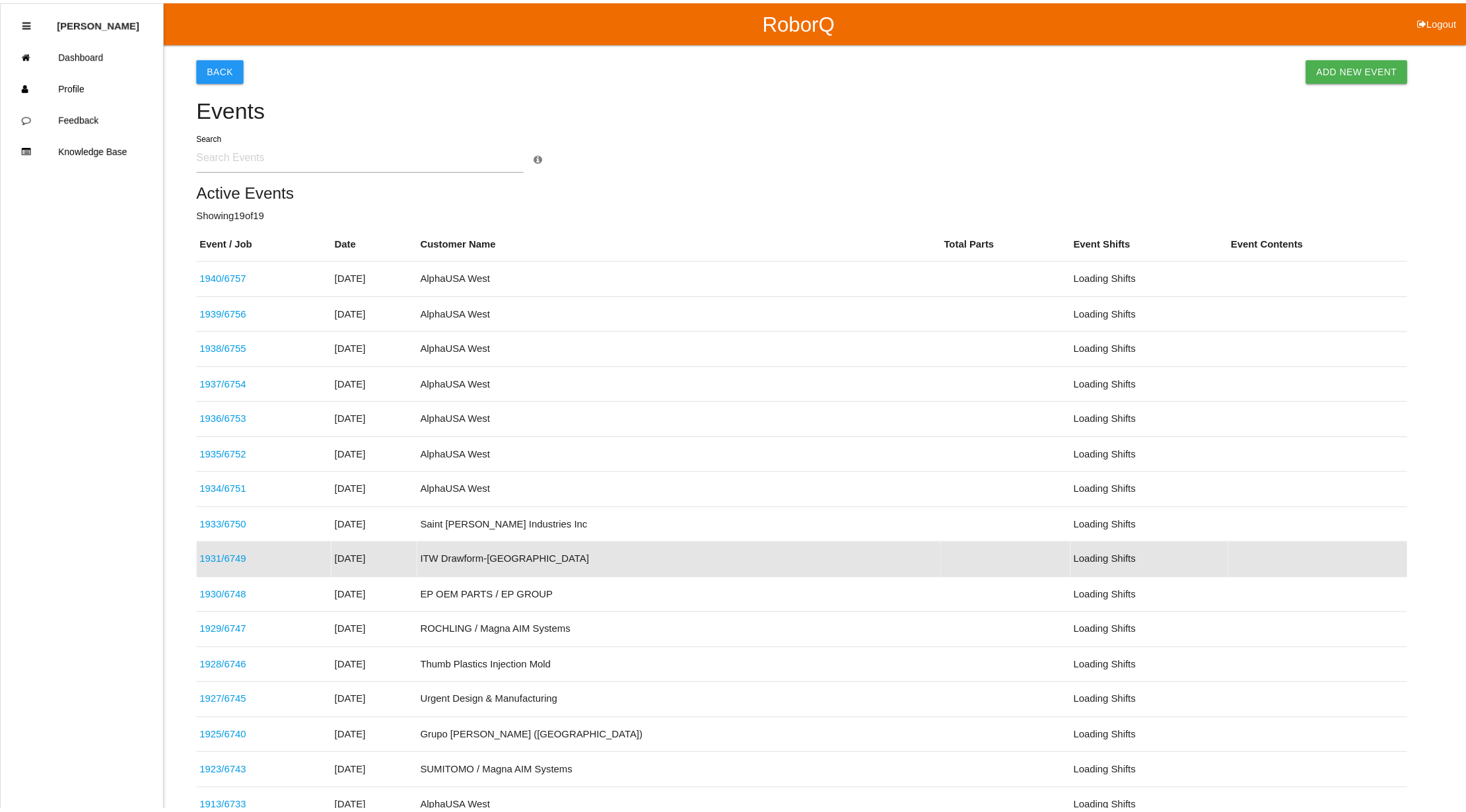
scroll to position [157, 0]
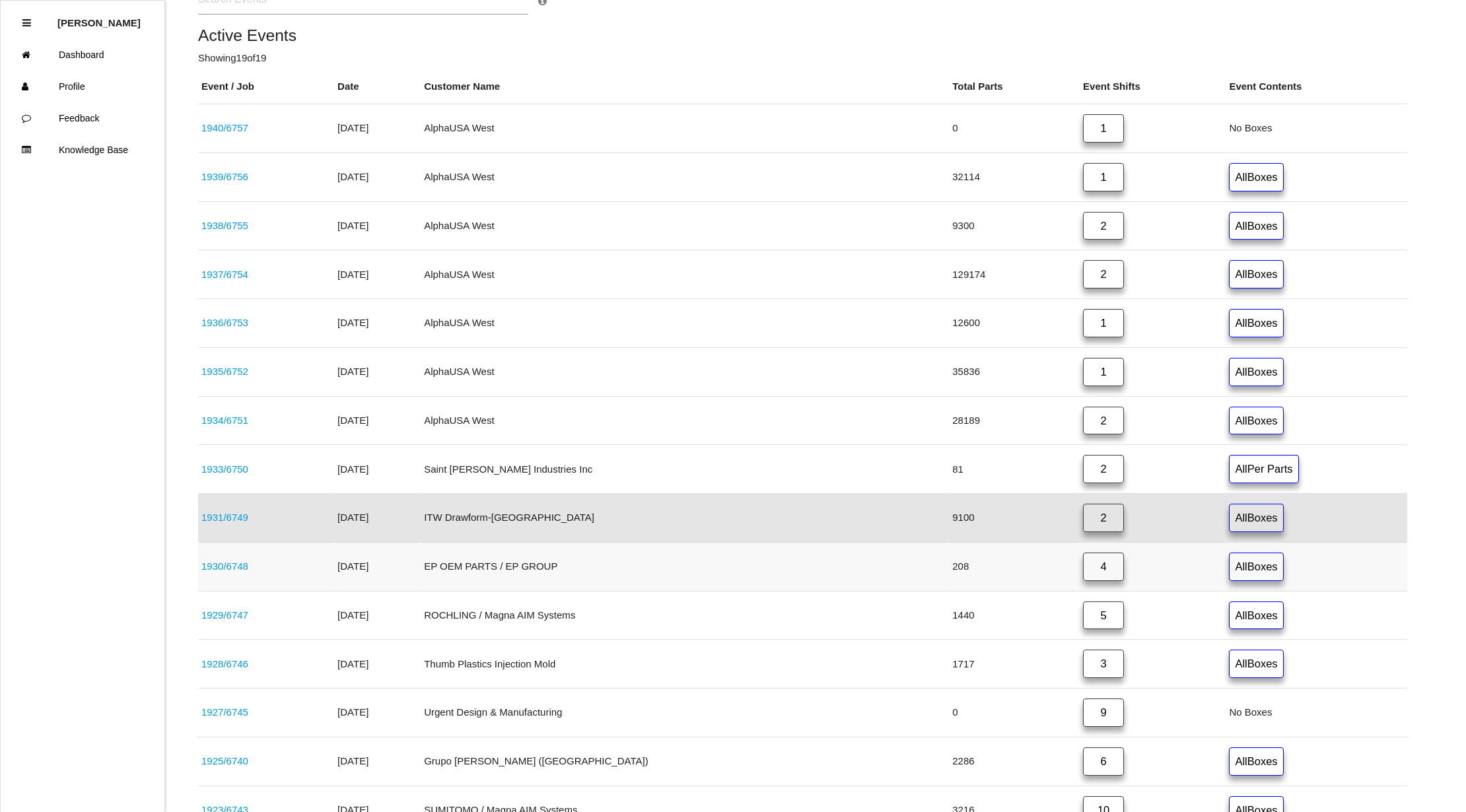
click at [1083, 576] on link "4" at bounding box center [1103, 566] width 41 height 28
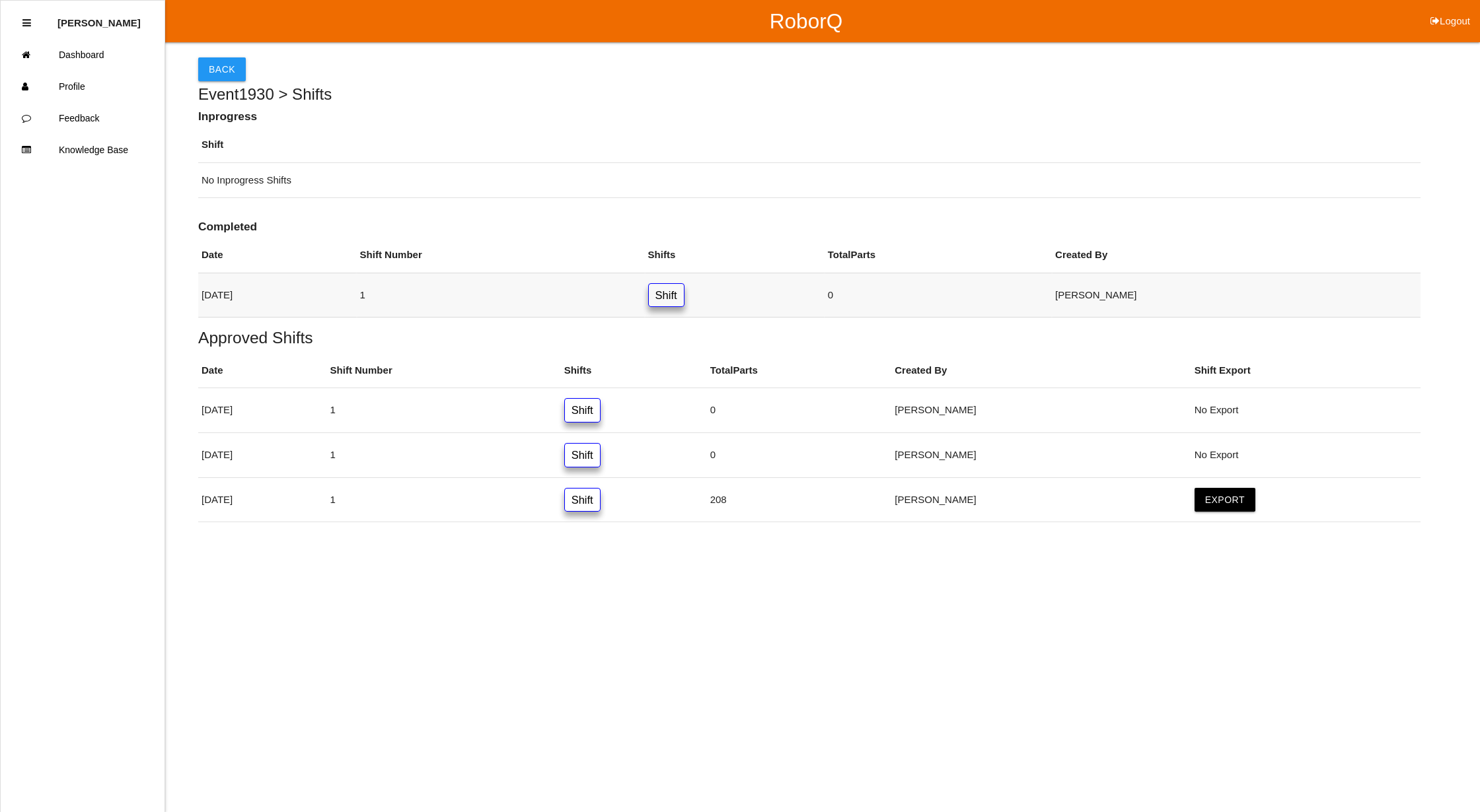
click at [685, 296] on link "Shift" at bounding box center [666, 295] width 37 height 25
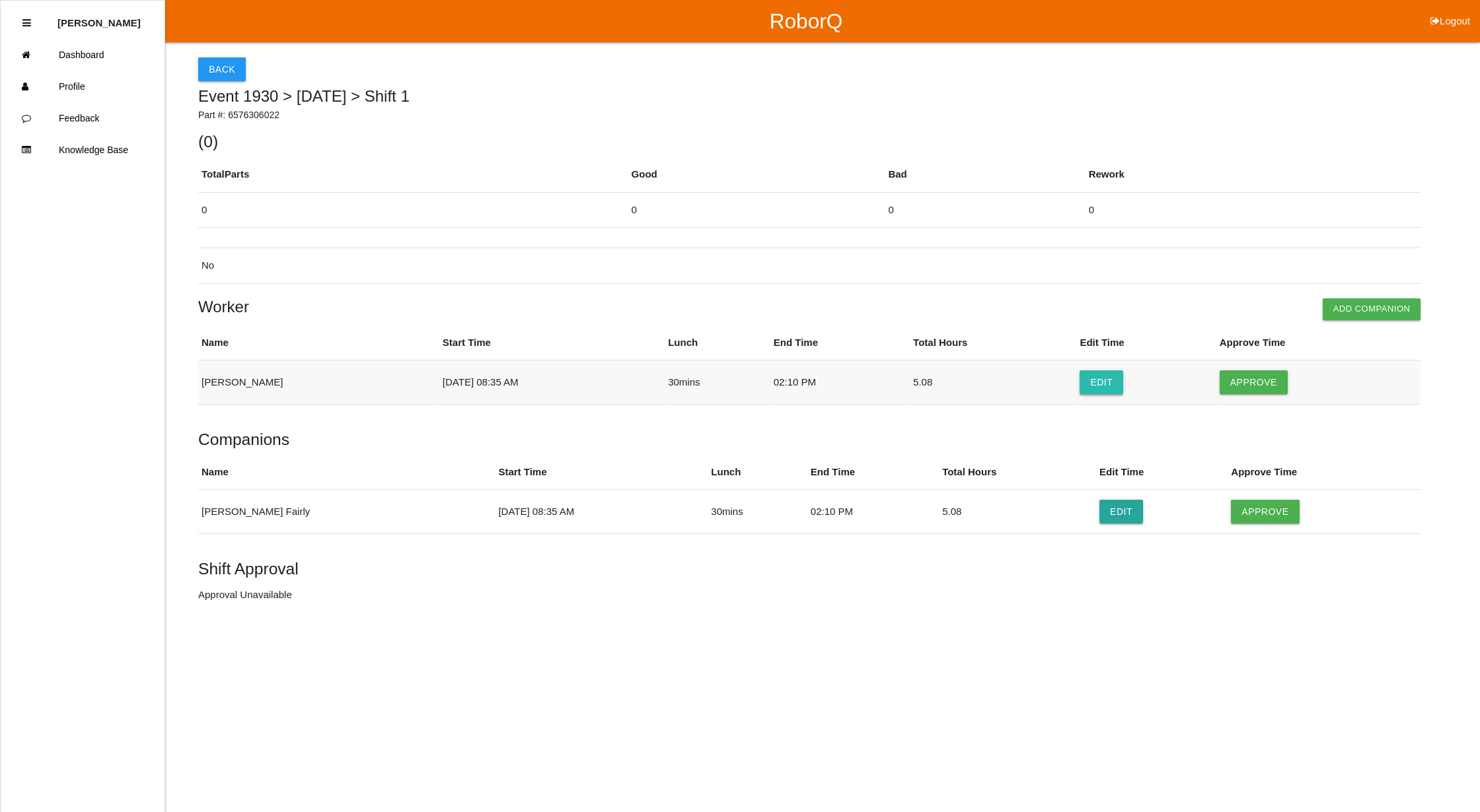
click at [1104, 379] on button "Edit" at bounding box center [1101, 382] width 43 height 24
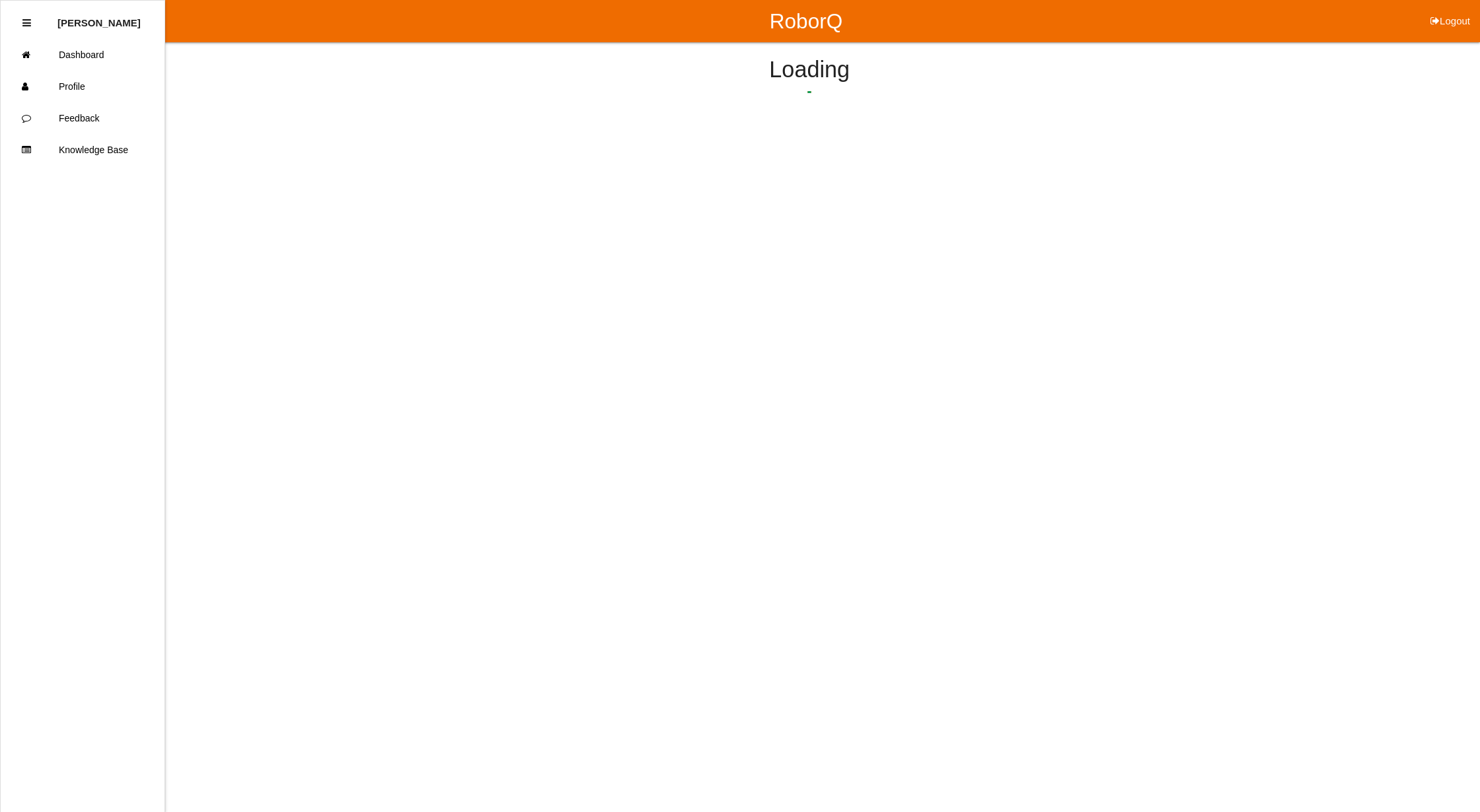
select select "8"
select select "35"
select select "2"
select select "10"
select select "2"
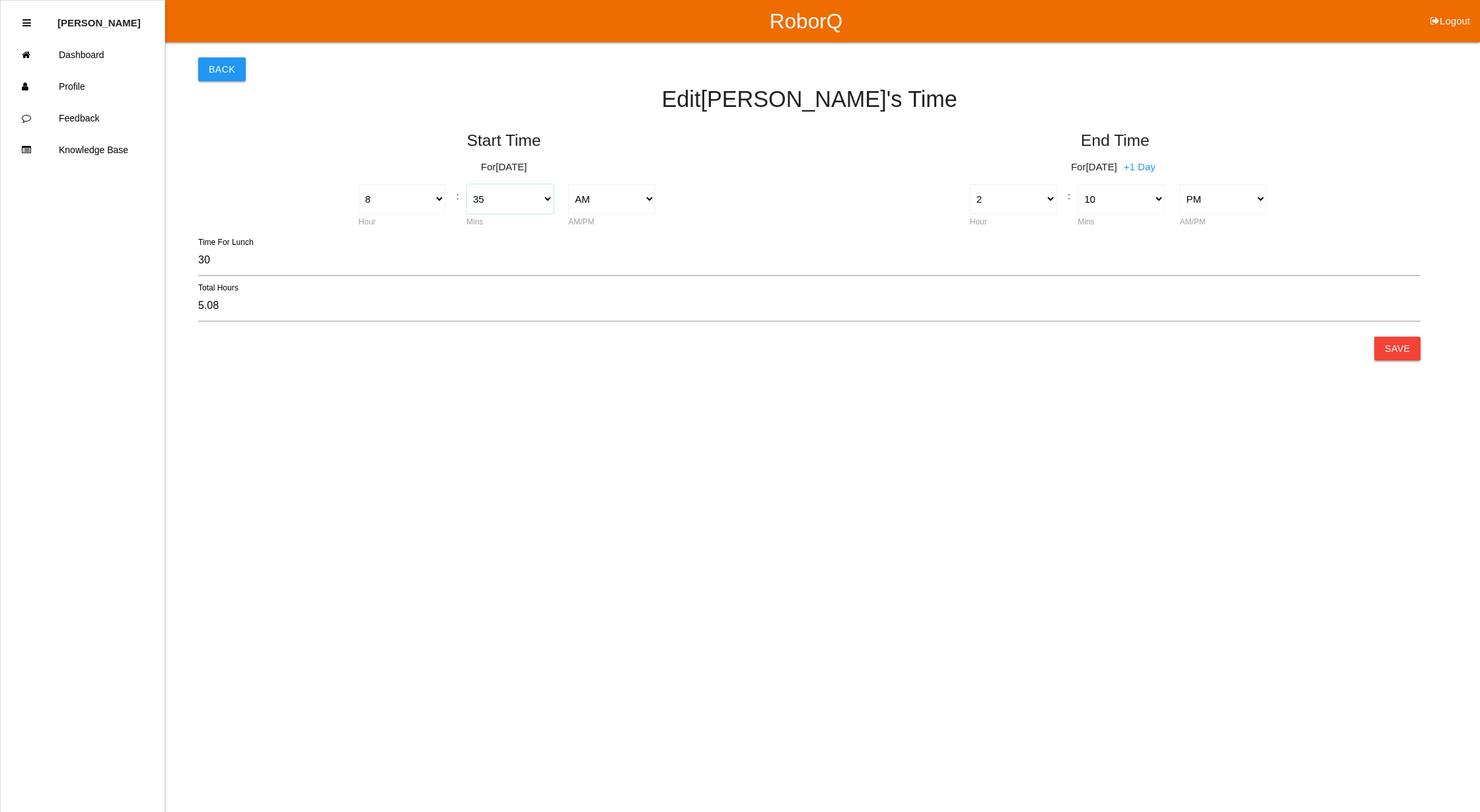
click at [525, 197] on select "00 01 02 03 04 05 06 07 08 09 10 11 12 13 14 15 16 17 18 19 20 21 22 23 24 25 2…" at bounding box center [510, 198] width 87 height 30
select select "30"
click at [467, 184] on select "00 01 02 03 04 05 06 07 08 09 10 11 12 13 14 15 16 17 18 19 20 21 22 23 24 25 2…" at bounding box center [510, 198] width 87 height 30
type input "5.17"
click at [1114, 201] on select "00 01 02 03 04 05 06 07 08 09 10 11 12 13 14 15 16 17 18 19 20 21 22 23 24 25 2…" at bounding box center [1121, 198] width 87 height 30
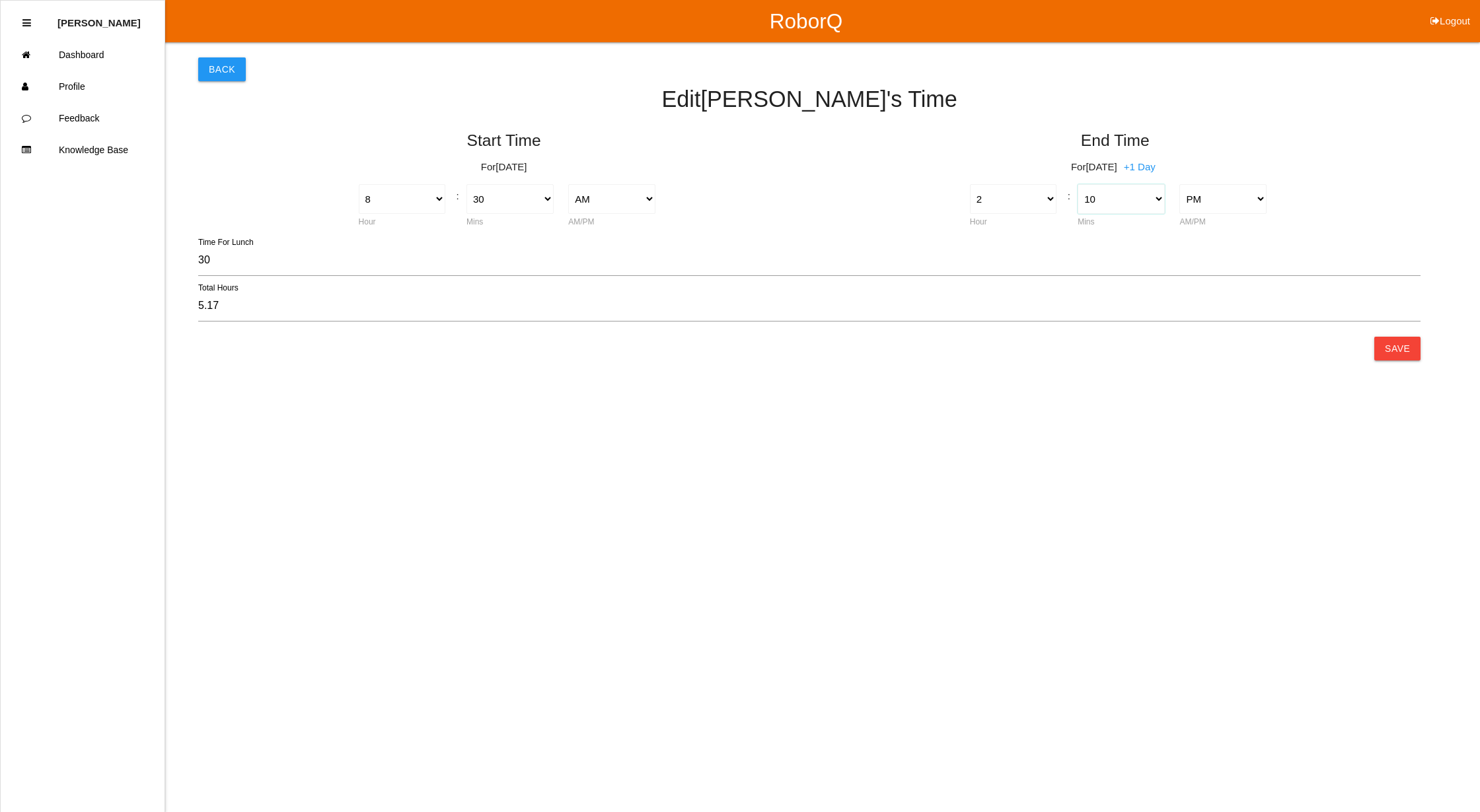
select select "15"
click at [1077, 184] on select "00 01 02 03 04 05 06 07 08 09 10 11 12 13 14 15 16 17 18 19 20 21 22 23 24 25 2…" at bounding box center [1121, 198] width 87 height 30
type input "5.25"
click at [1386, 343] on button "Save" at bounding box center [1397, 349] width 46 height 24
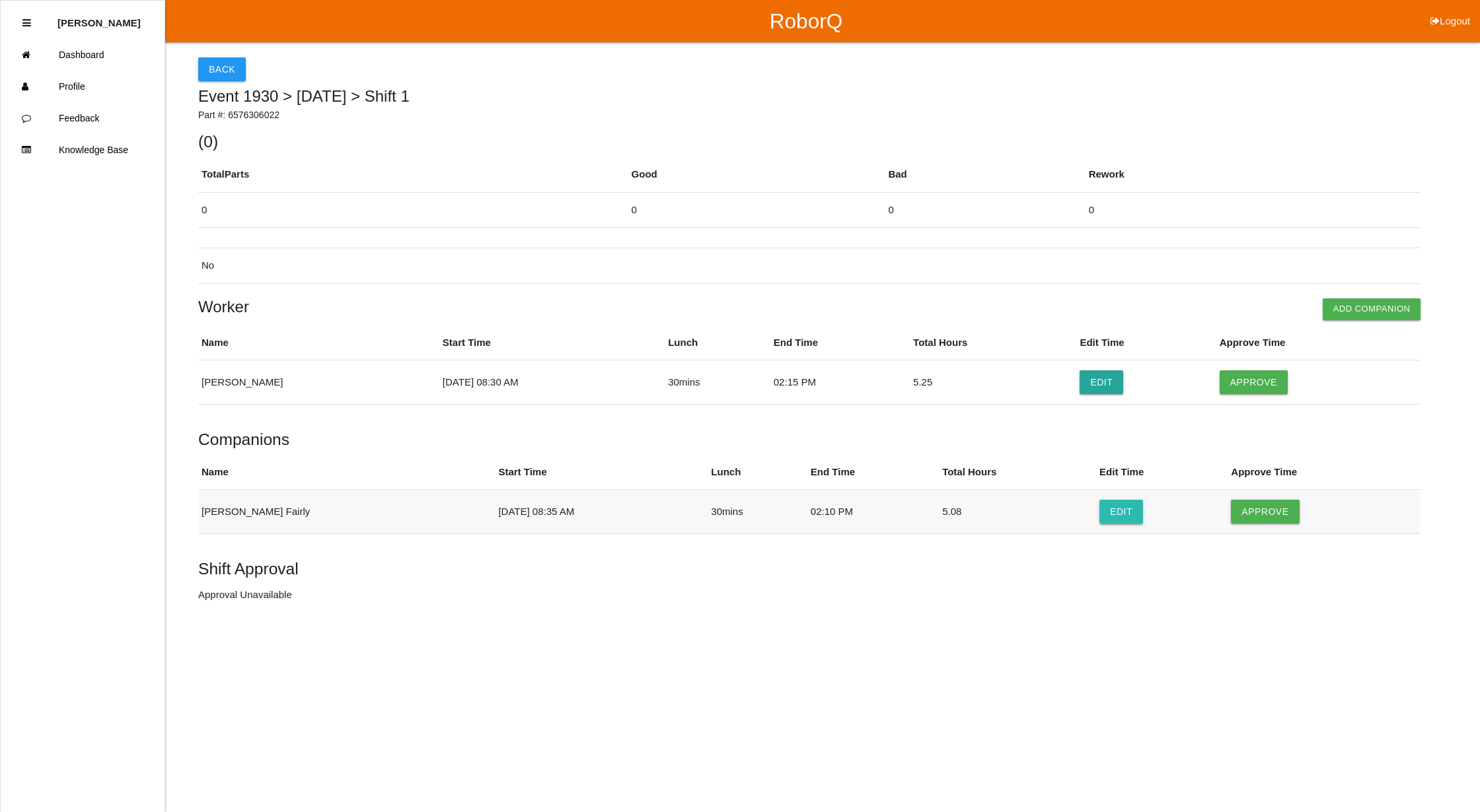
click at [1102, 515] on button "Edit" at bounding box center [1121, 512] width 43 height 24
select select "8"
select select "35"
select select "2"
select select "10"
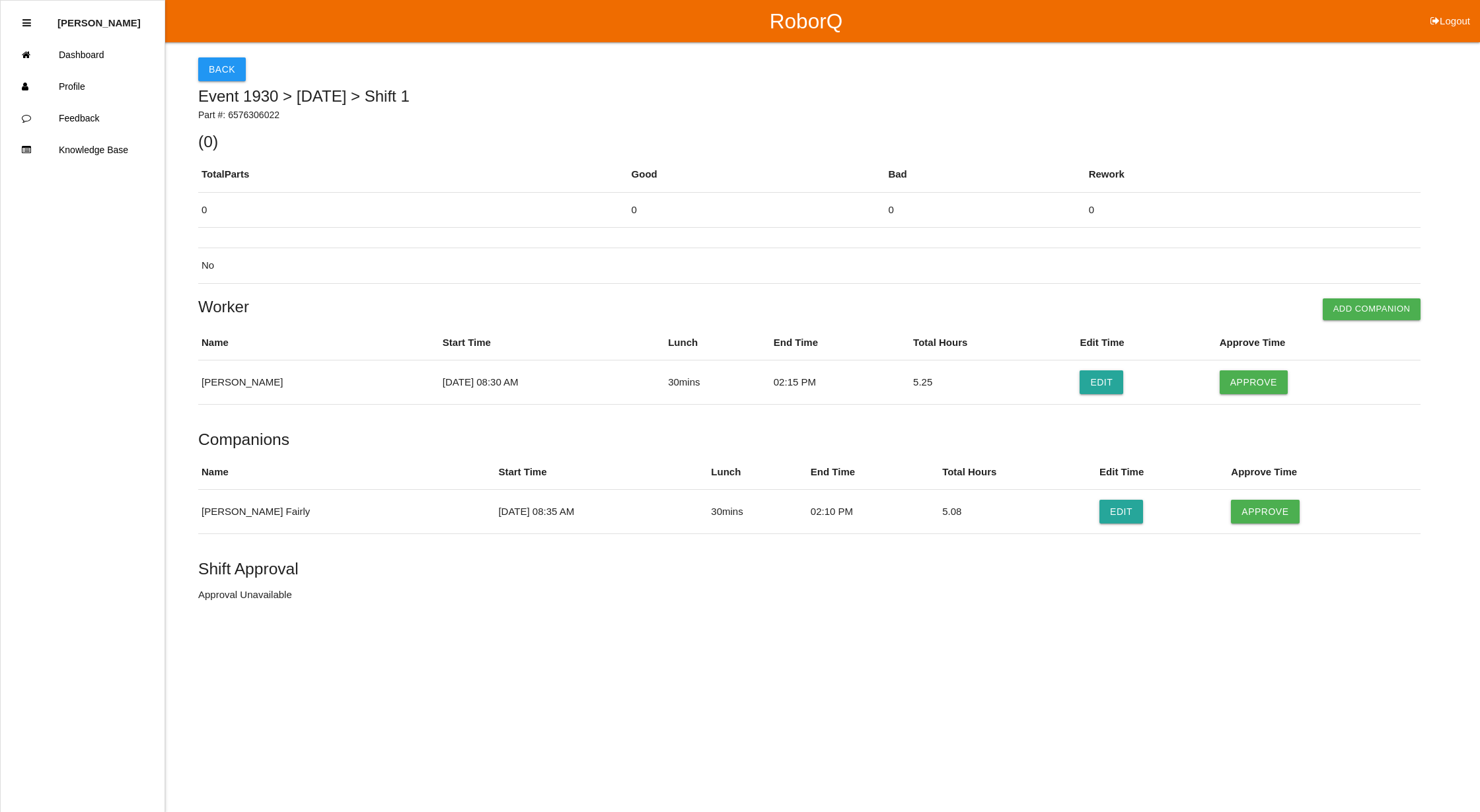
select select "2"
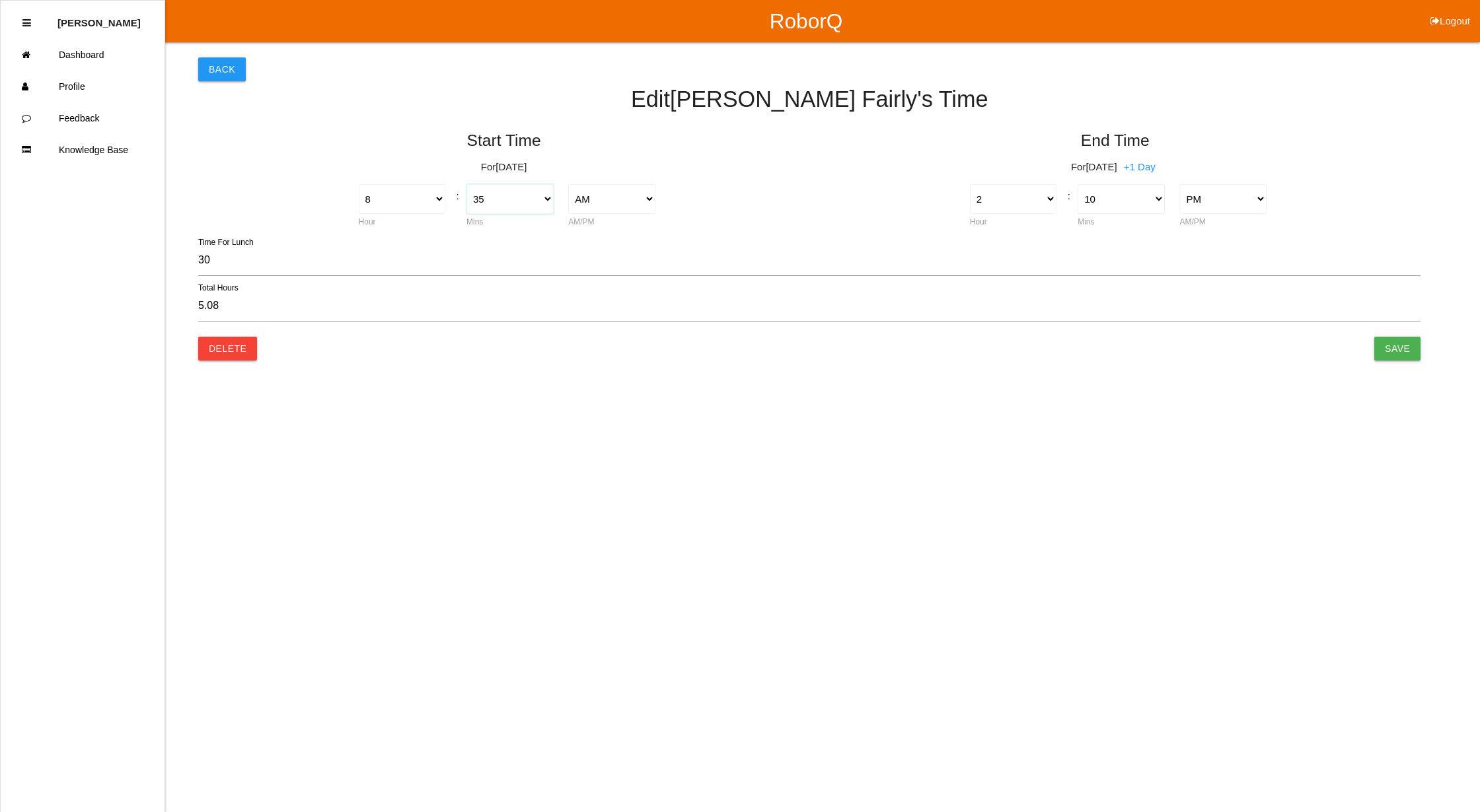
click at [545, 198] on select "00 01 02 03 04 05 06 07 08 09 10 11 12 13 14 15 16 17 18 19 20 21 22 23 24 25 2…" at bounding box center [510, 198] width 87 height 30
select select "30"
click at [467, 184] on select "00 01 02 03 04 05 06 07 08 09 10 11 12 13 14 15 16 17 18 19 20 21 22 23 24 25 2…" at bounding box center [510, 198] width 87 height 30
type input "5.17"
click at [1144, 202] on select "00 01 02 03 04 05 06 07 08 09 10 11 12 13 14 15 16 17 18 19 20 21 22 23 24 25 2…" at bounding box center [1121, 198] width 87 height 30
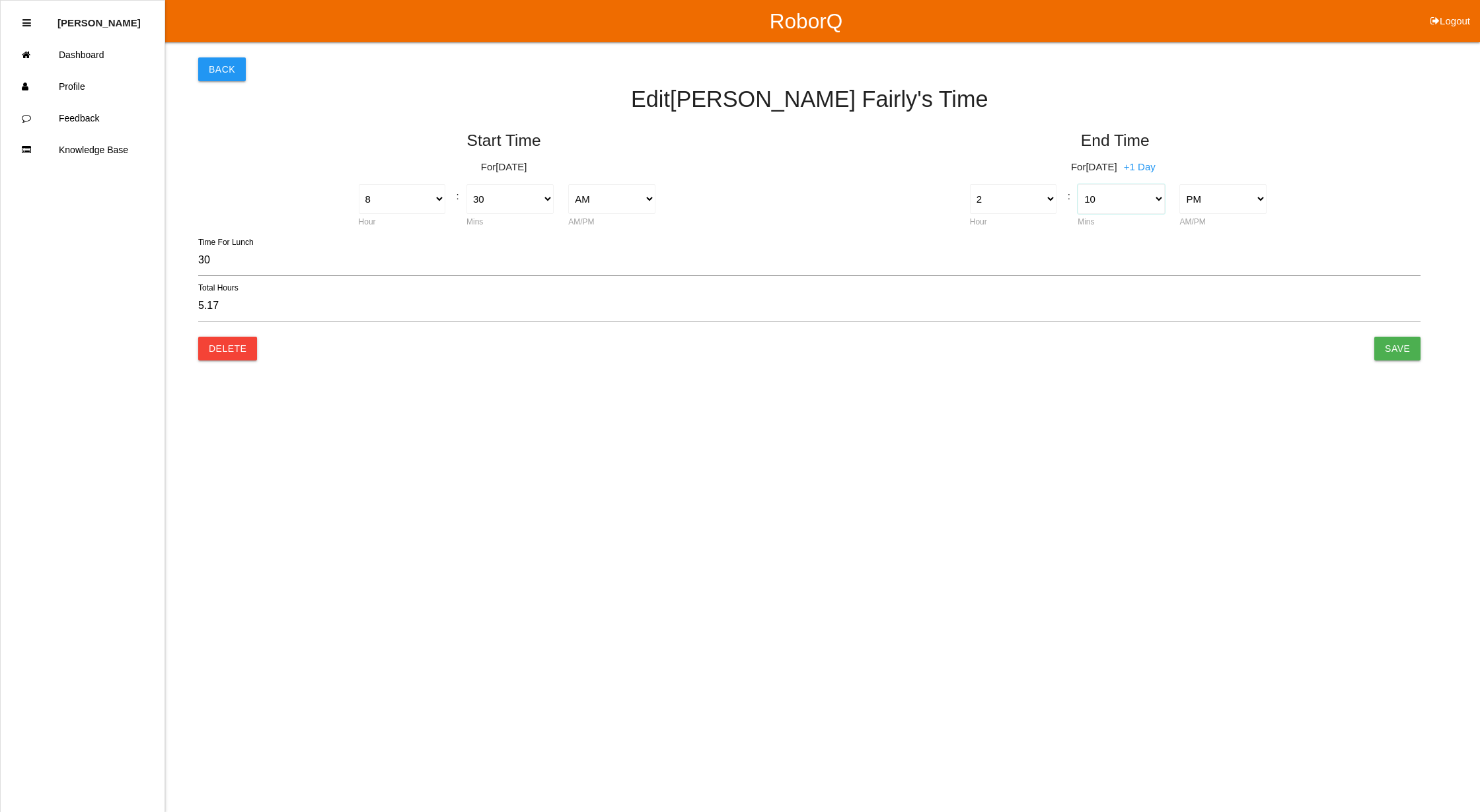
select select "15"
click at [1077, 184] on select "00 01 02 03 04 05 06 07 08 09 10 11 12 13 14 15 16 17 18 19 20 21 22 23 24 25 2…" at bounding box center [1121, 198] width 87 height 30
type input "5.25"
click at [1382, 346] on input "Save" at bounding box center [1397, 349] width 46 height 24
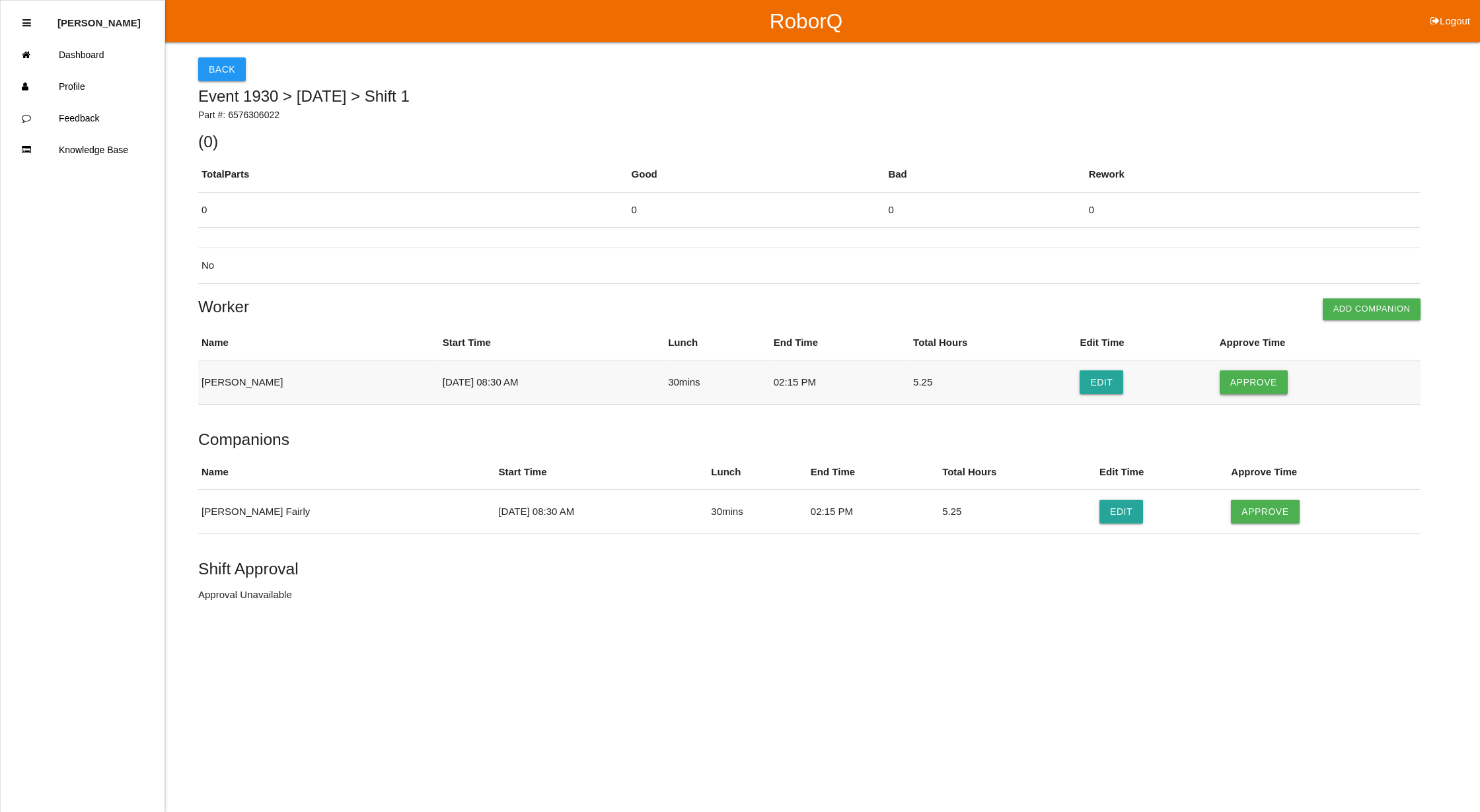
click at [1242, 381] on button "Approve" at bounding box center [1253, 382] width 68 height 24
click at [1256, 514] on button "Approve" at bounding box center [1265, 512] width 68 height 24
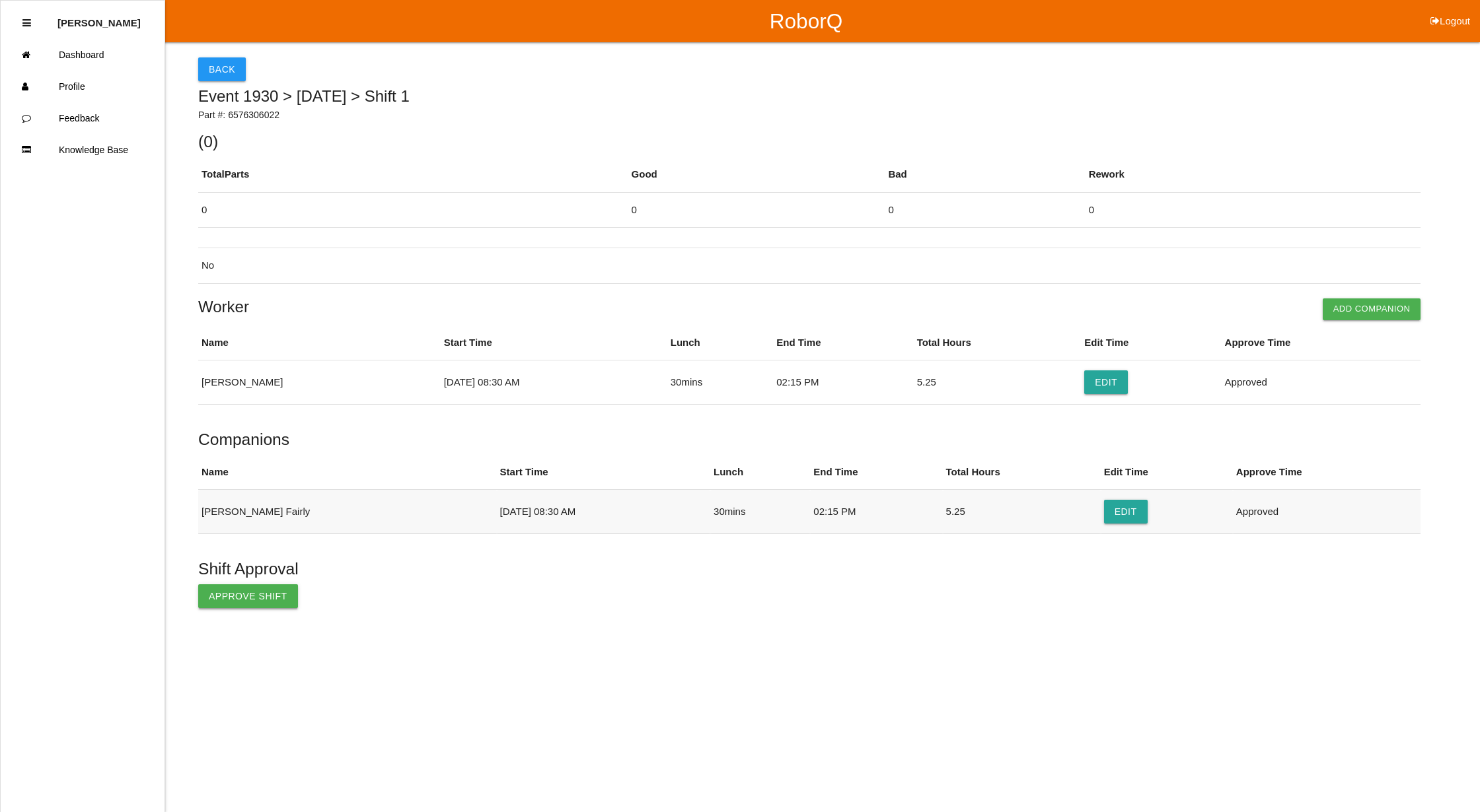
click at [244, 598] on button "Approve Shift" at bounding box center [248, 597] width 100 height 24
click at [222, 63] on button "Back" at bounding box center [222, 69] width 48 height 24
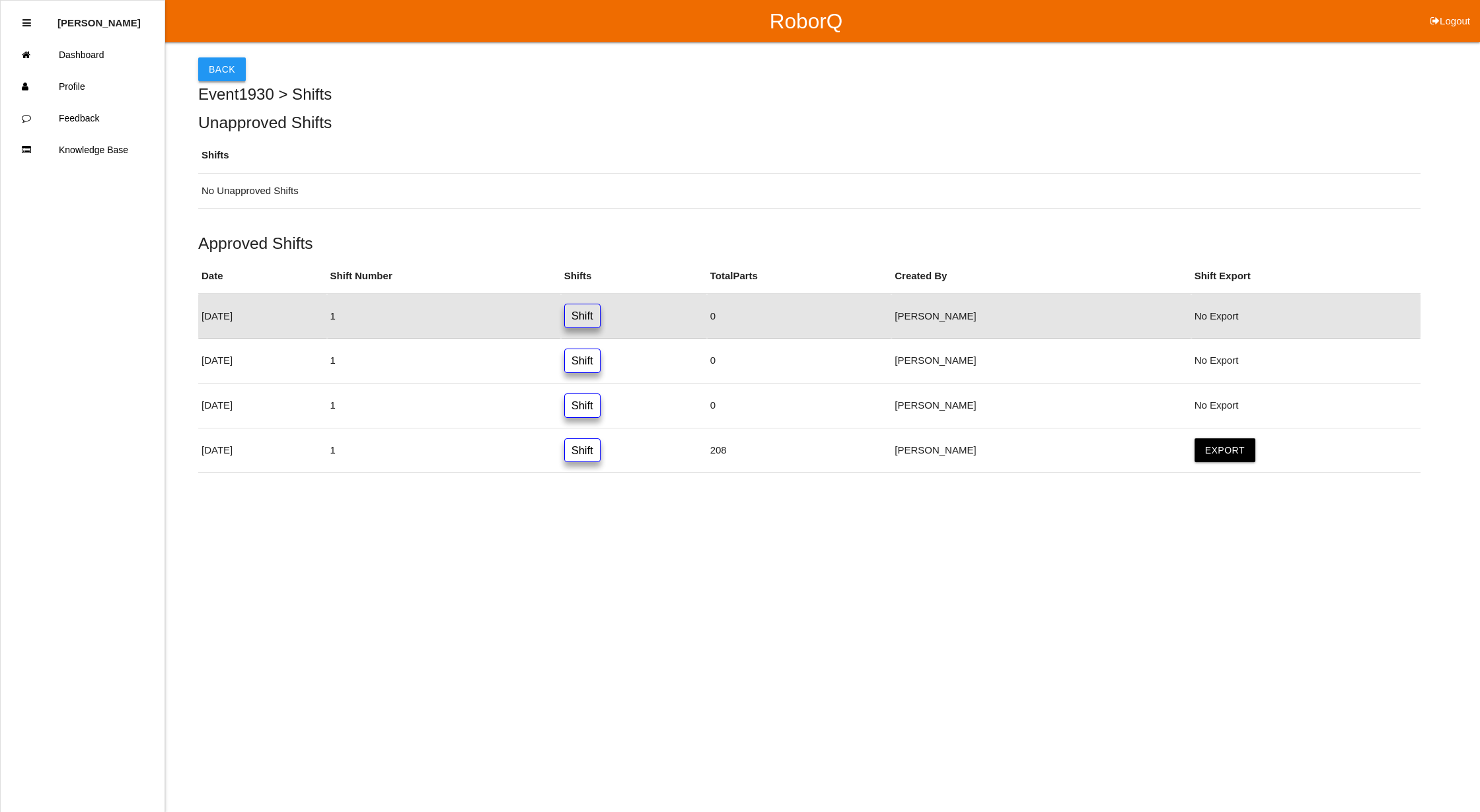
click at [216, 70] on button "Back" at bounding box center [222, 69] width 48 height 24
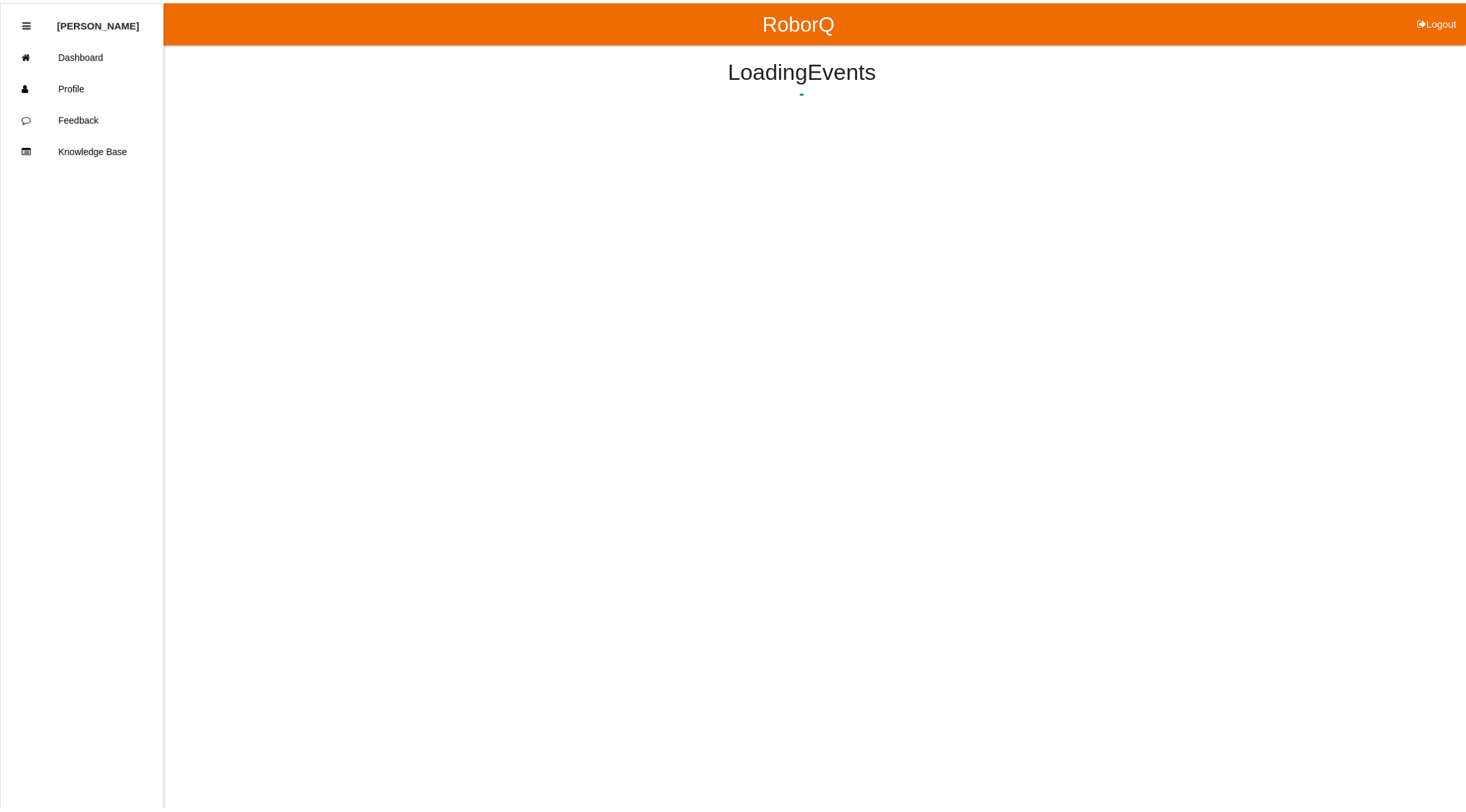
scroll to position [192, 0]
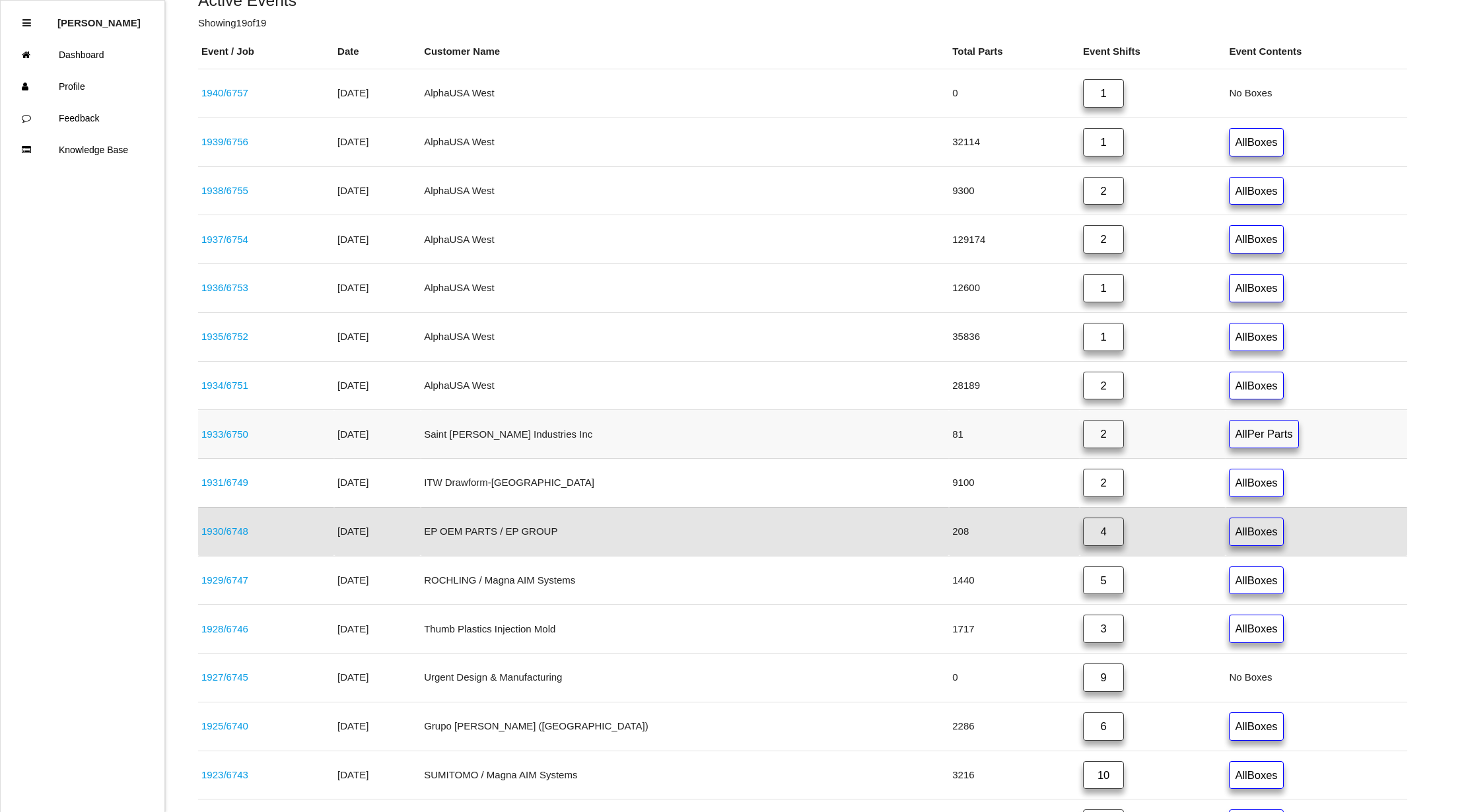
click at [1083, 438] on link "2" at bounding box center [1103, 433] width 41 height 28
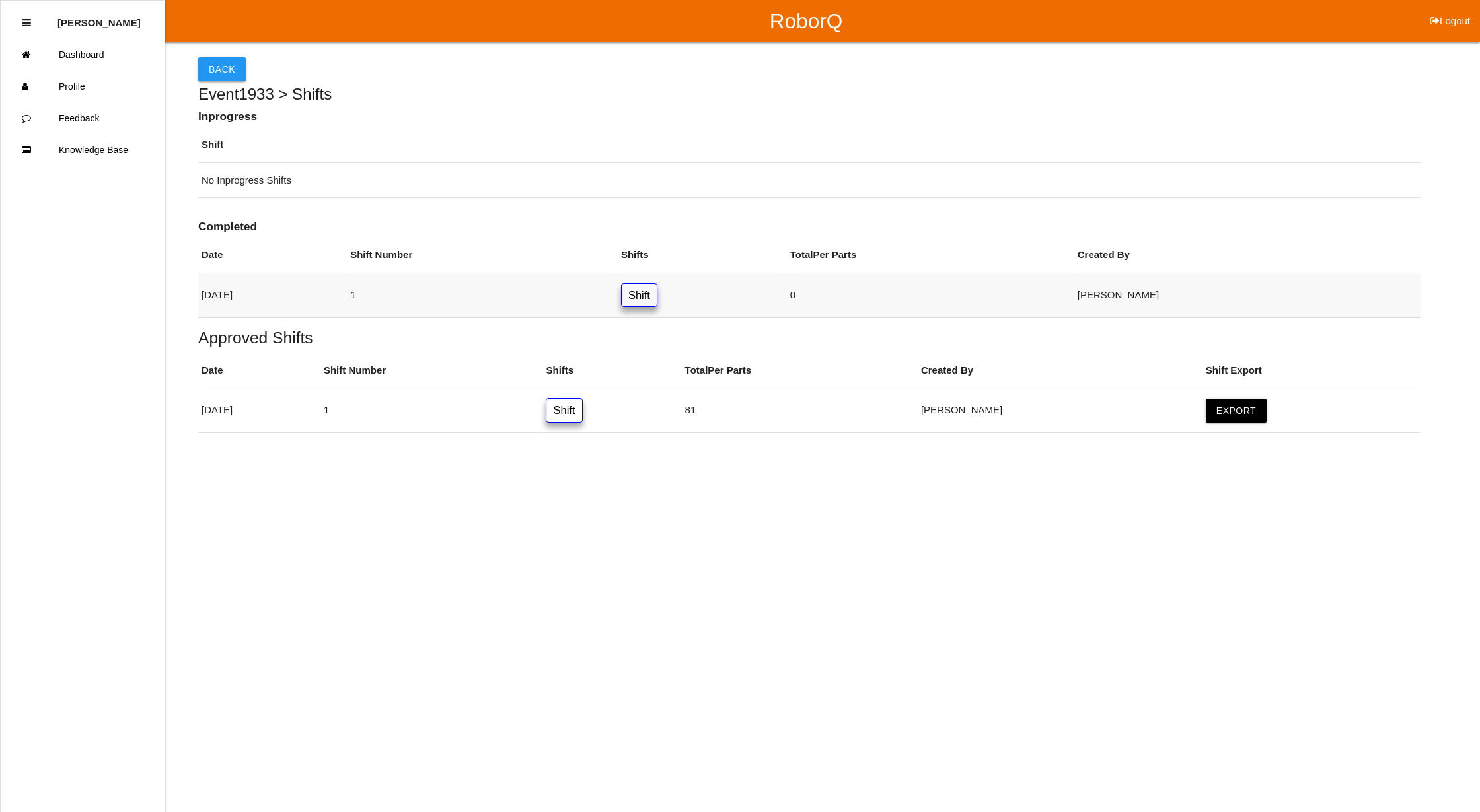
click at [657, 297] on link "Shift" at bounding box center [639, 295] width 37 height 25
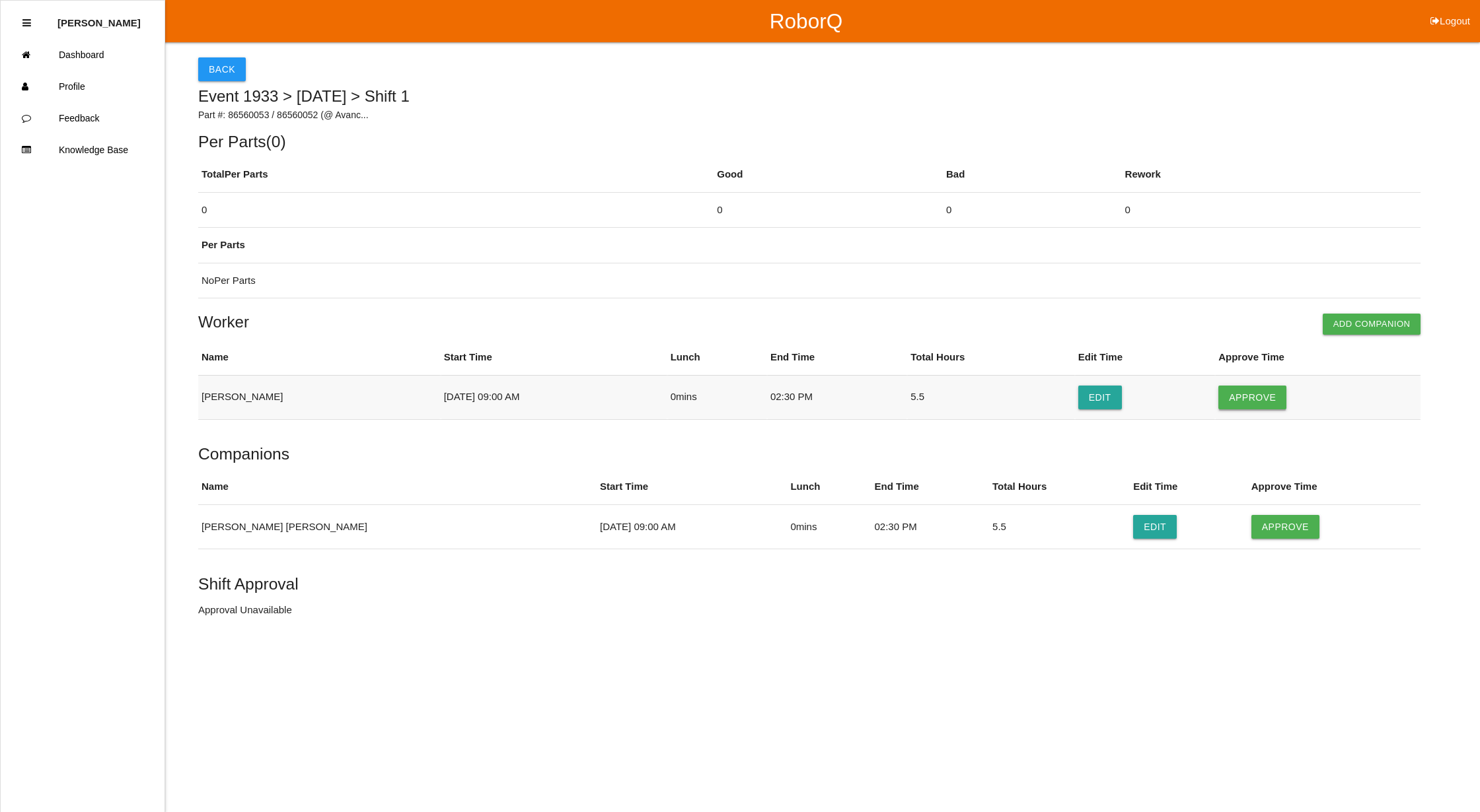
click at [1277, 397] on button "Approve" at bounding box center [1253, 397] width 68 height 24
click at [1251, 523] on button "Approve" at bounding box center [1285, 527] width 68 height 24
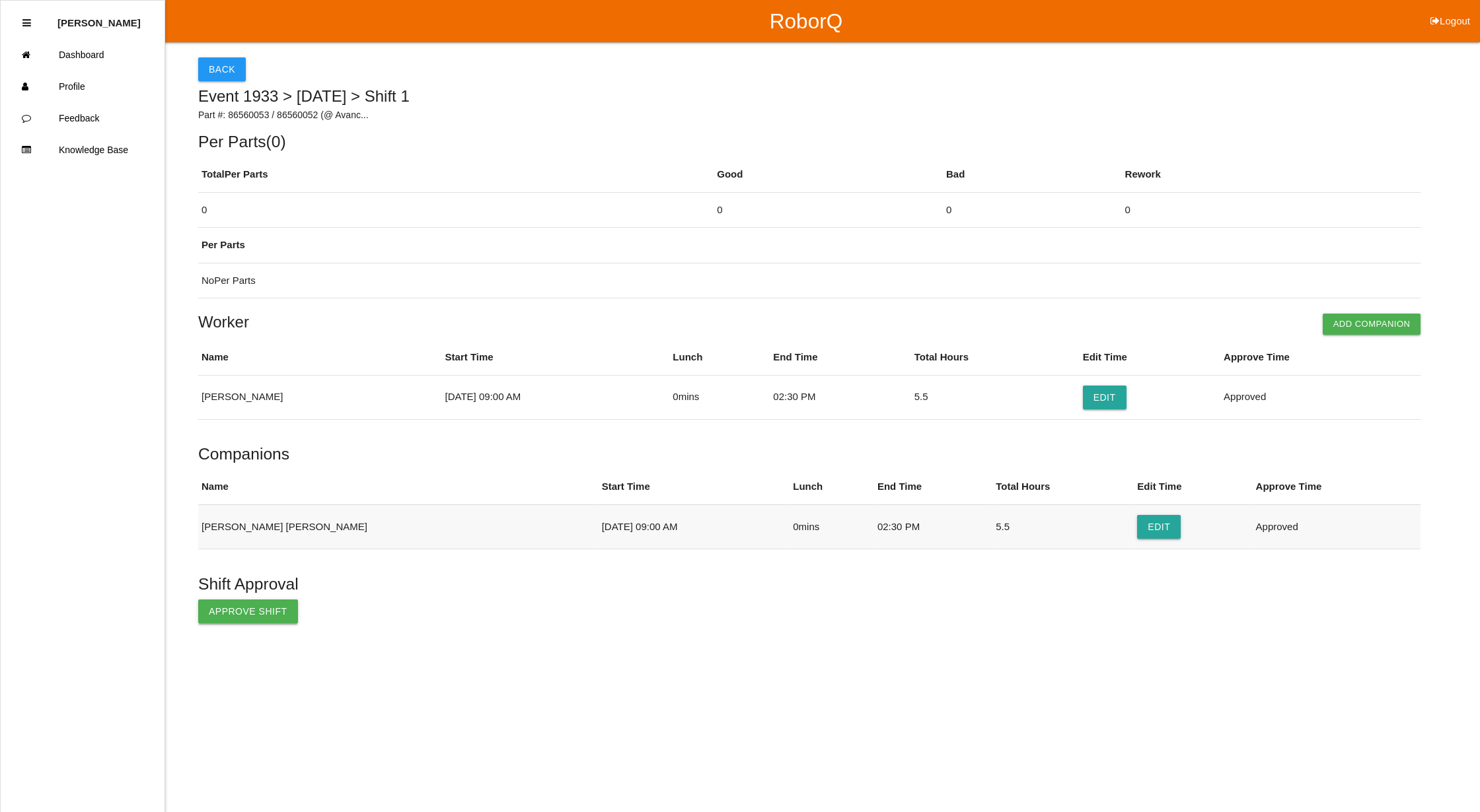
click at [236, 615] on button "Approve Shift" at bounding box center [248, 611] width 100 height 24
click at [232, 59] on button "Back" at bounding box center [222, 69] width 48 height 24
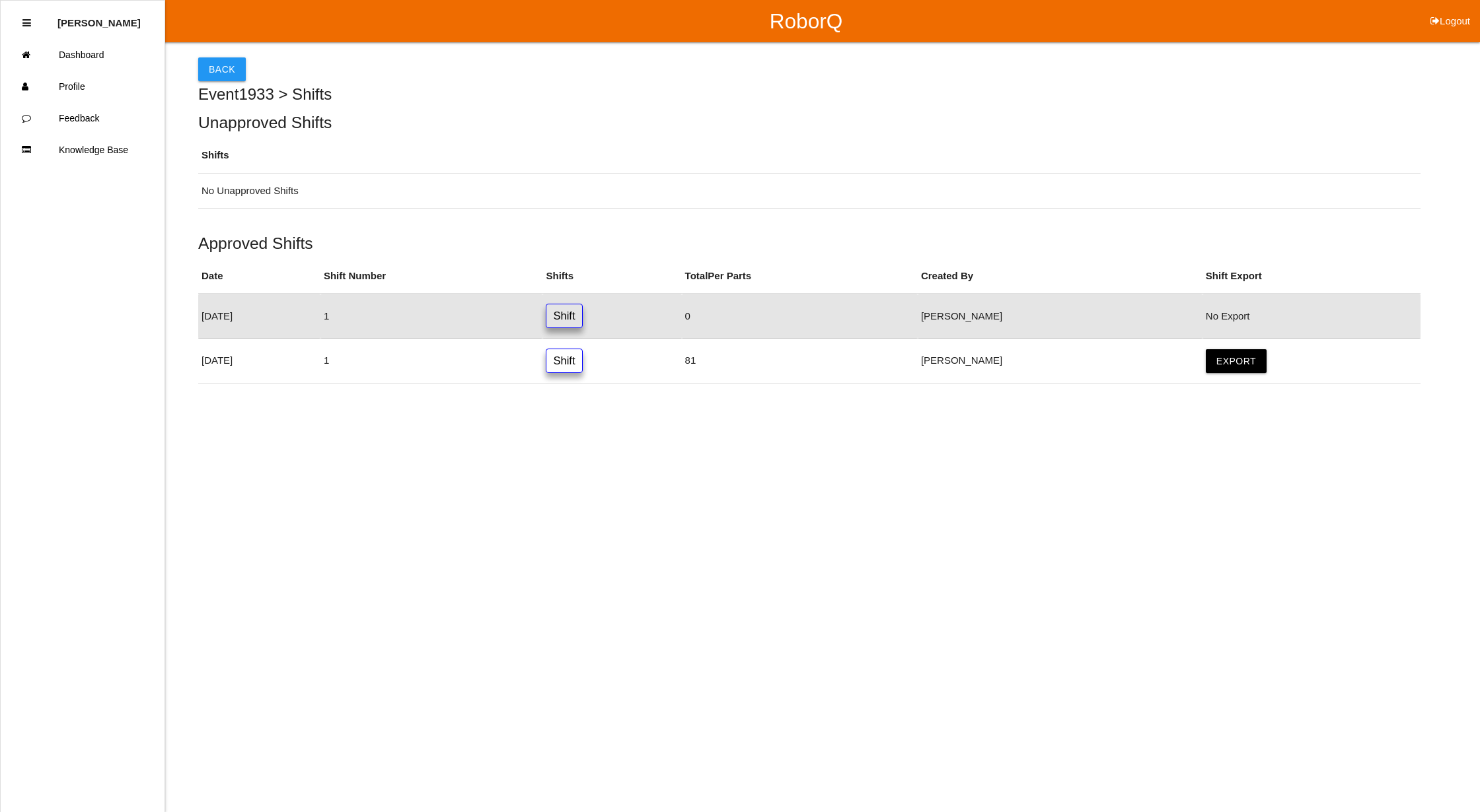
click at [232, 59] on button "Back" at bounding box center [222, 69] width 48 height 24
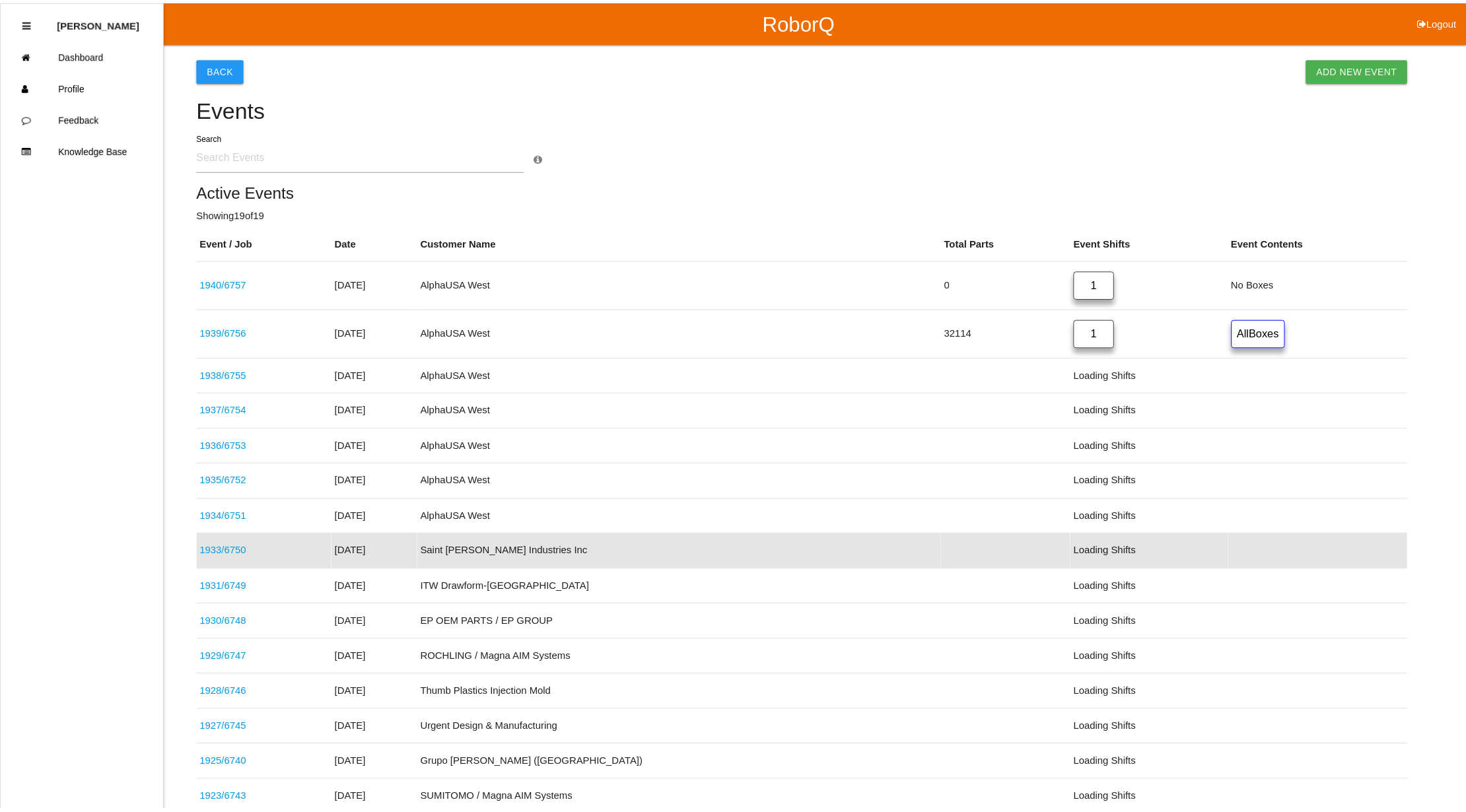
scroll to position [122, 0]
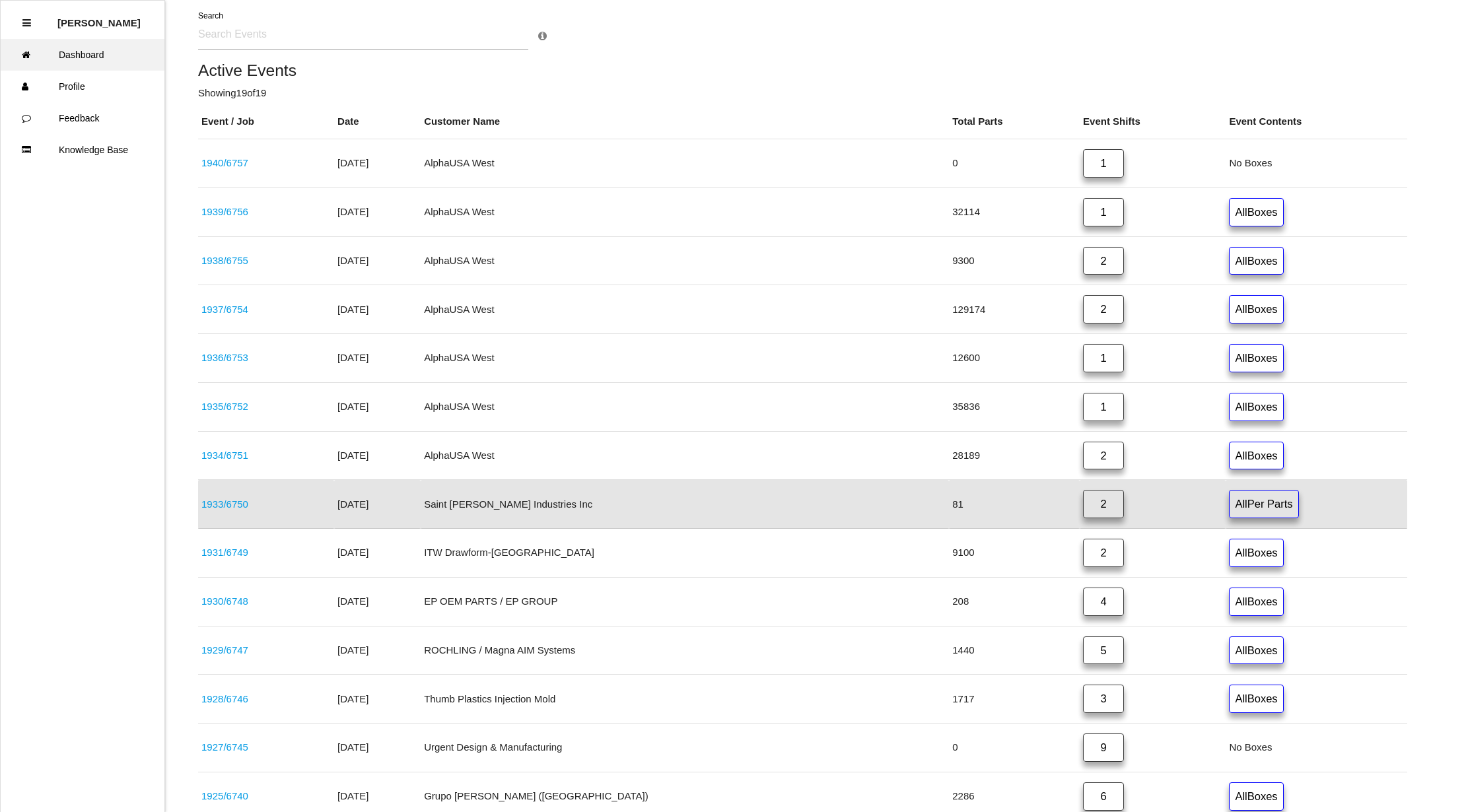
click at [106, 53] on link "Dashboard" at bounding box center [83, 54] width 163 height 31
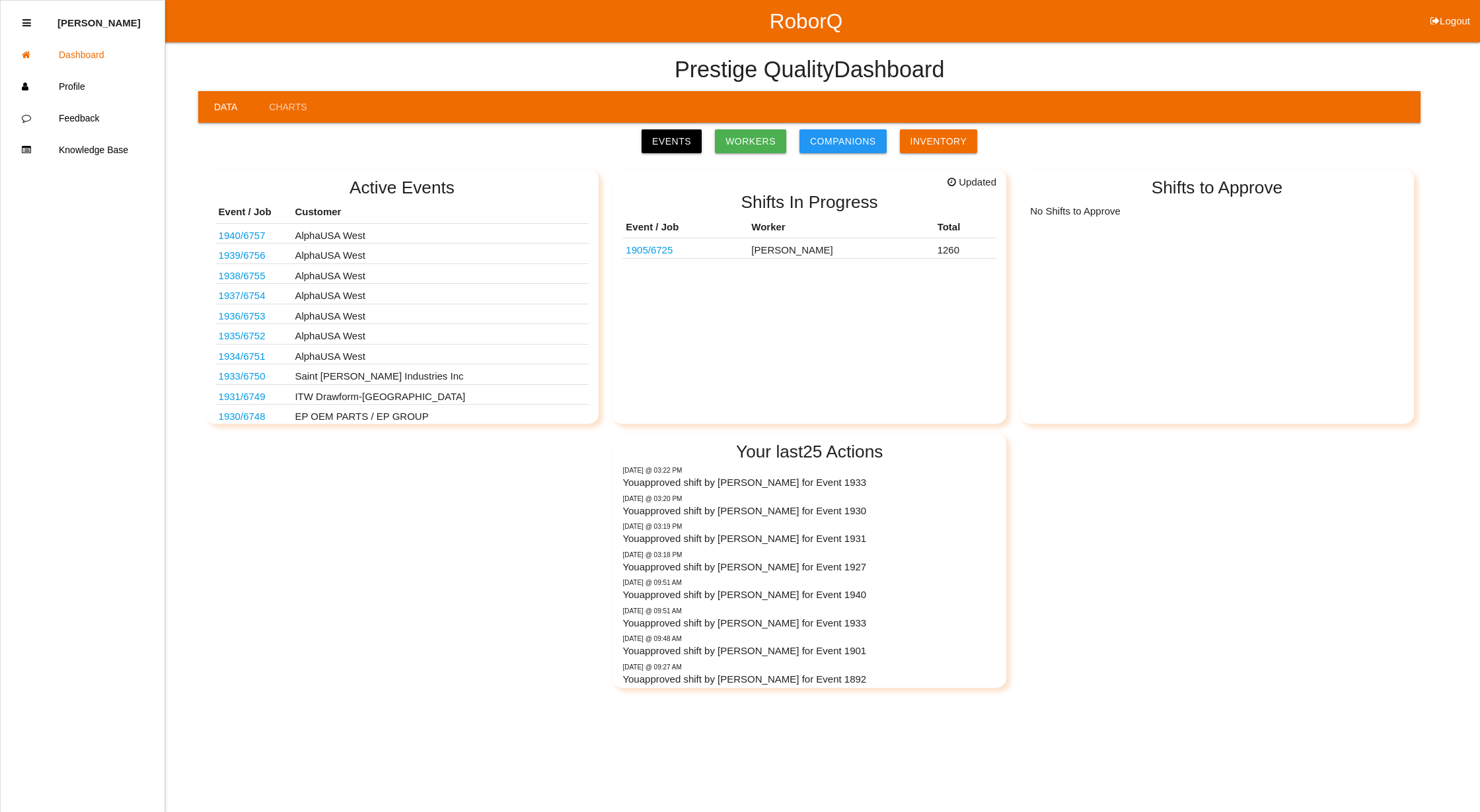
click at [1463, 10] on button "Logout" at bounding box center [1450, 5] width 60 height 10
select select "Supervisor"
